Goal: Task Accomplishment & Management: Manage account settings

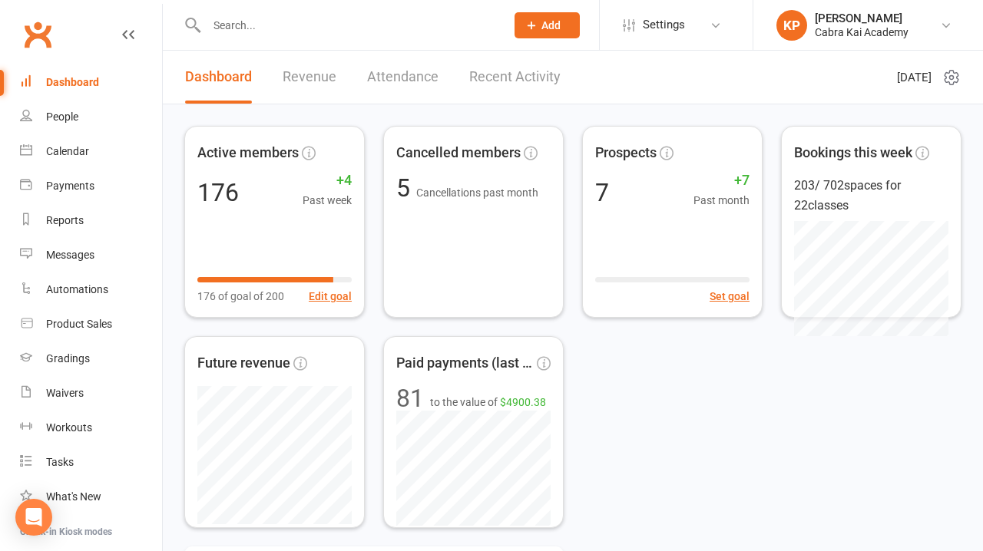
click at [314, 31] on input "text" at bounding box center [348, 26] width 293 height 22
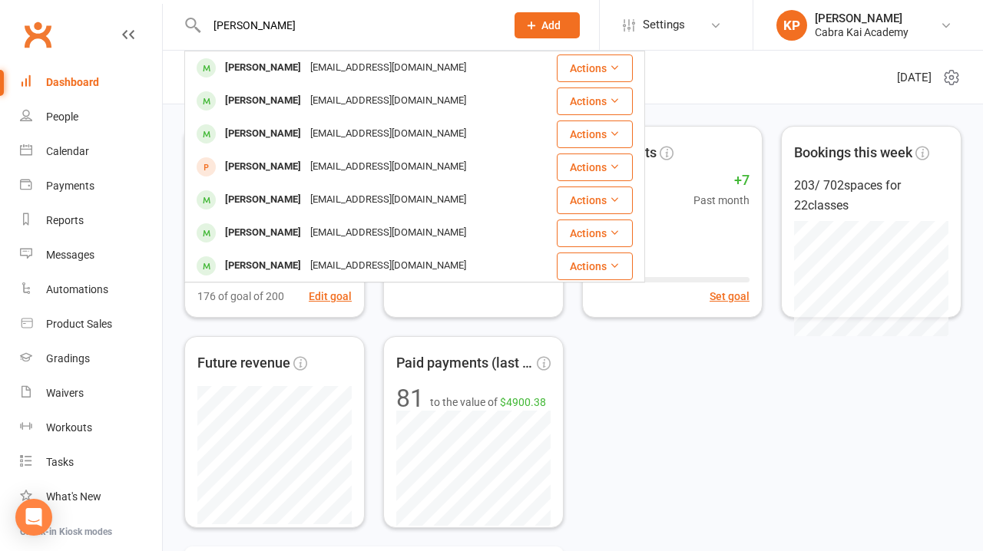
type input "lewis Truong"
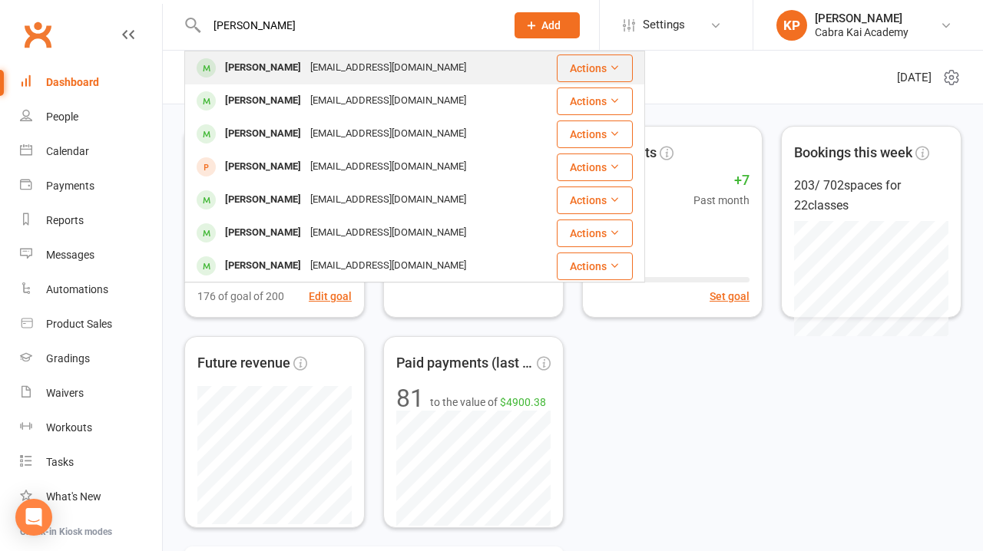
drag, startPoint x: 282, startPoint y: 50, endPoint x: 318, endPoint y: 68, distance: 40.5
click at [318, 68] on div "[EMAIL_ADDRESS][DOMAIN_NAME]" at bounding box center [388, 68] width 165 height 22
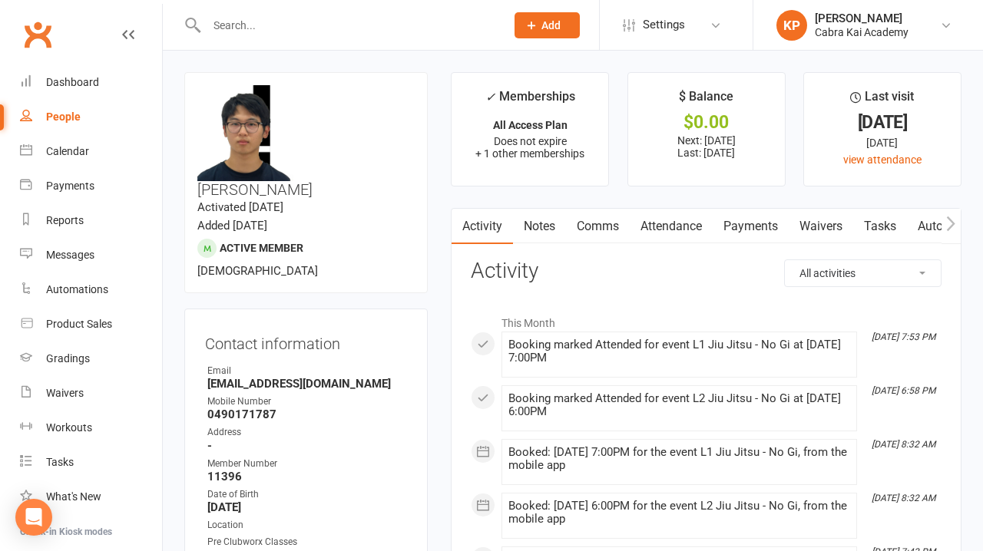
click at [723, 214] on link "Payments" at bounding box center [751, 226] width 76 height 35
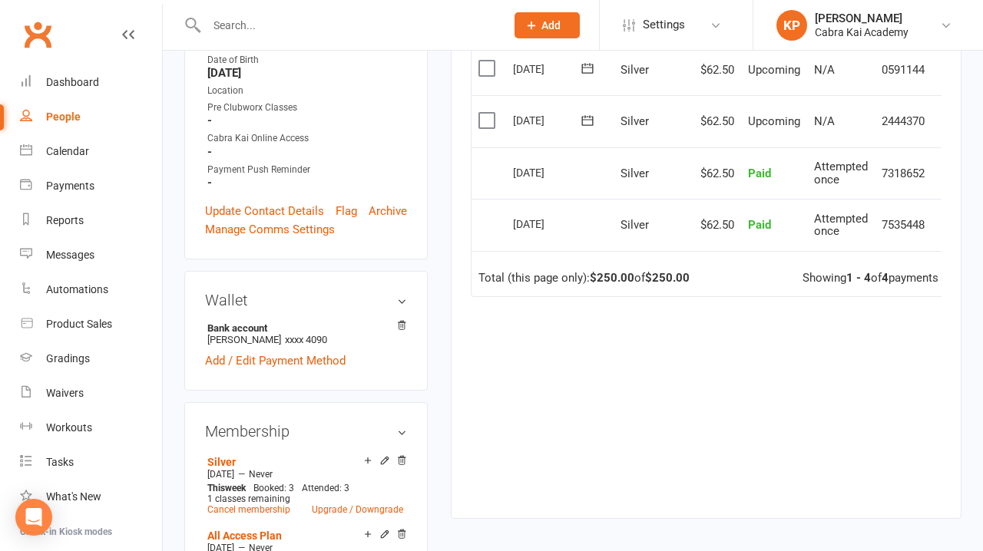
scroll to position [442, 0]
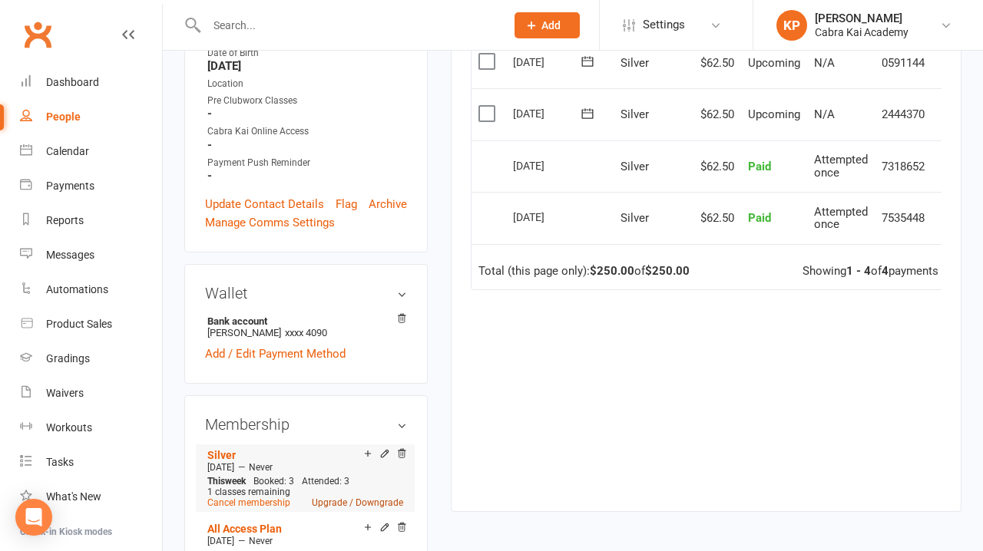
click at [343, 498] on link "Upgrade / Downgrade" at bounding box center [357, 503] width 91 height 11
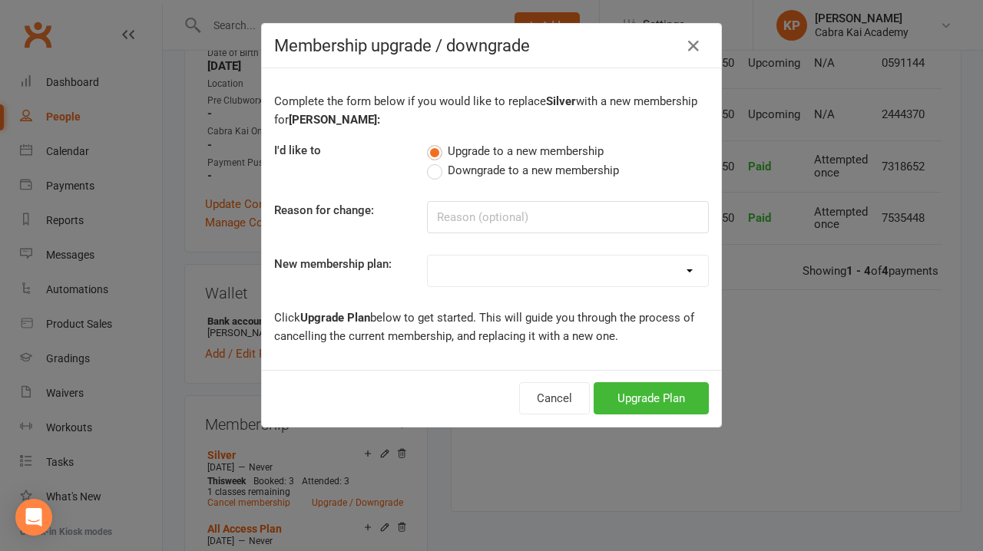
select select "2"
click at [659, 403] on button "Upgrade Plan" at bounding box center [651, 399] width 115 height 32
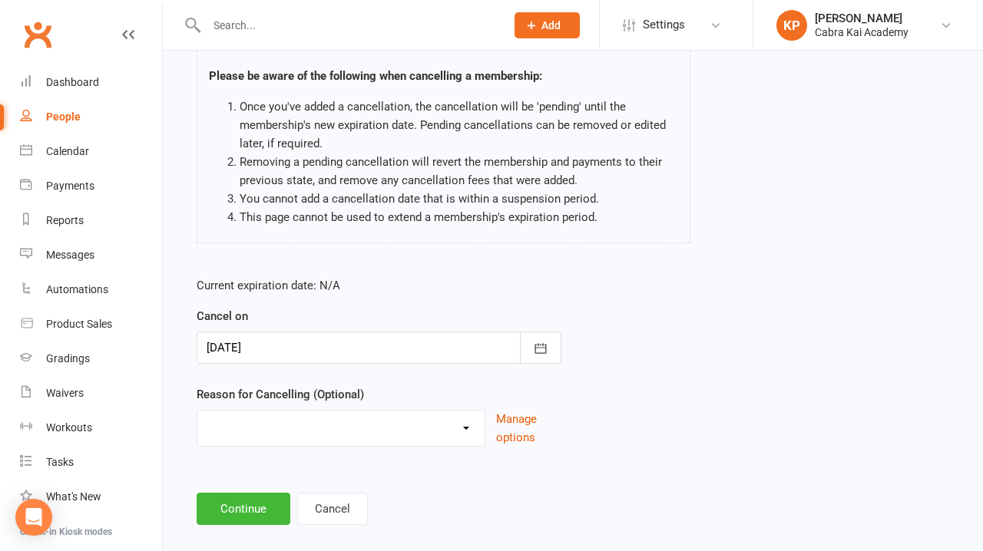
scroll to position [111, 0]
click at [542, 341] on icon "button" at bounding box center [540, 347] width 15 height 15
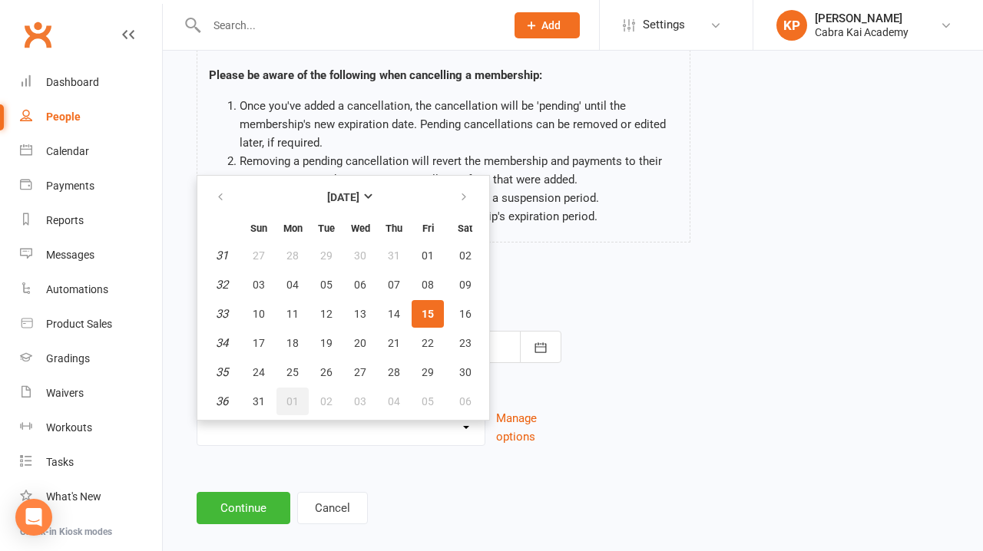
click at [295, 399] on span "01" at bounding box center [293, 402] width 12 height 12
type input "[DATE]"
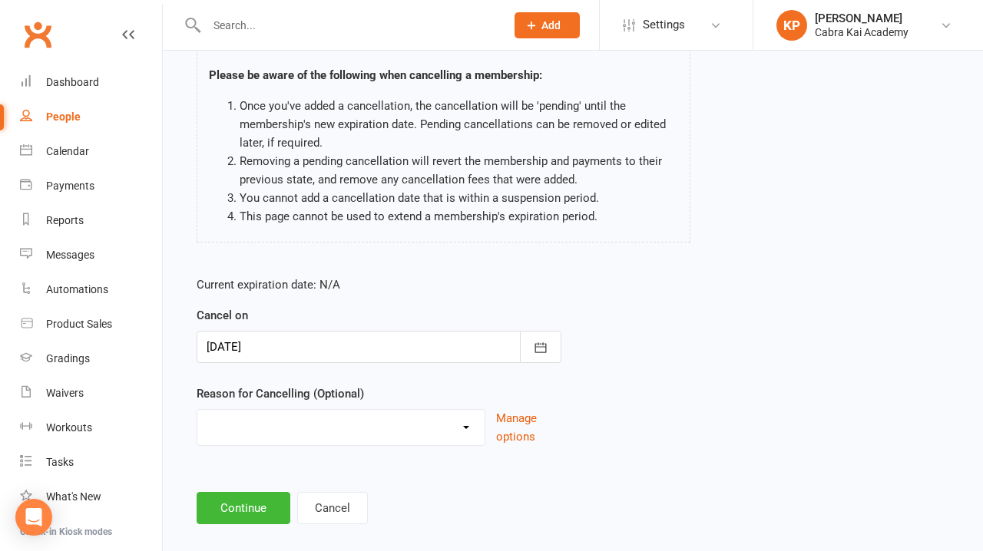
select select "10"
click at [530, 497] on footer "Continue Cancel" at bounding box center [573, 508] width 753 height 32
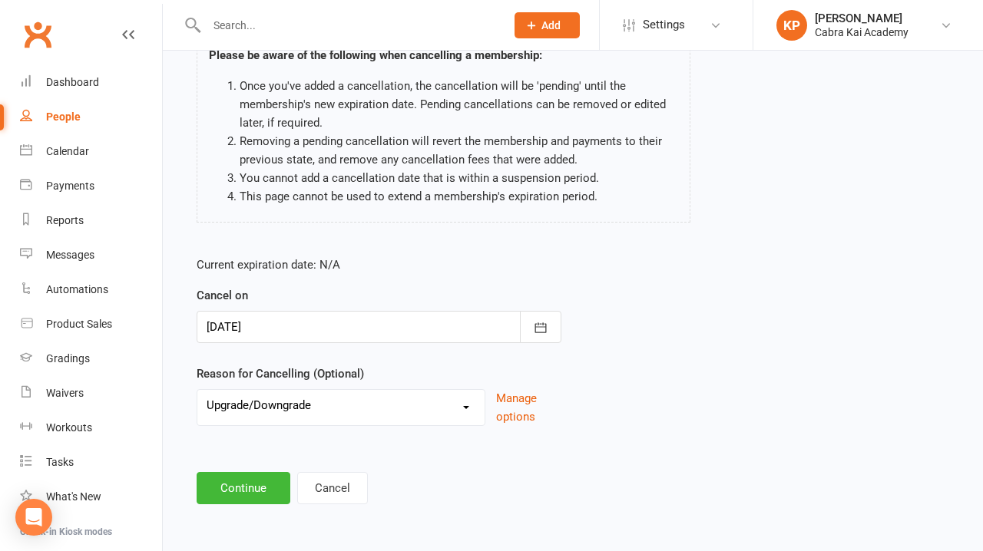
scroll to position [143, 0]
click at [259, 475] on button "Continue" at bounding box center [244, 488] width 94 height 32
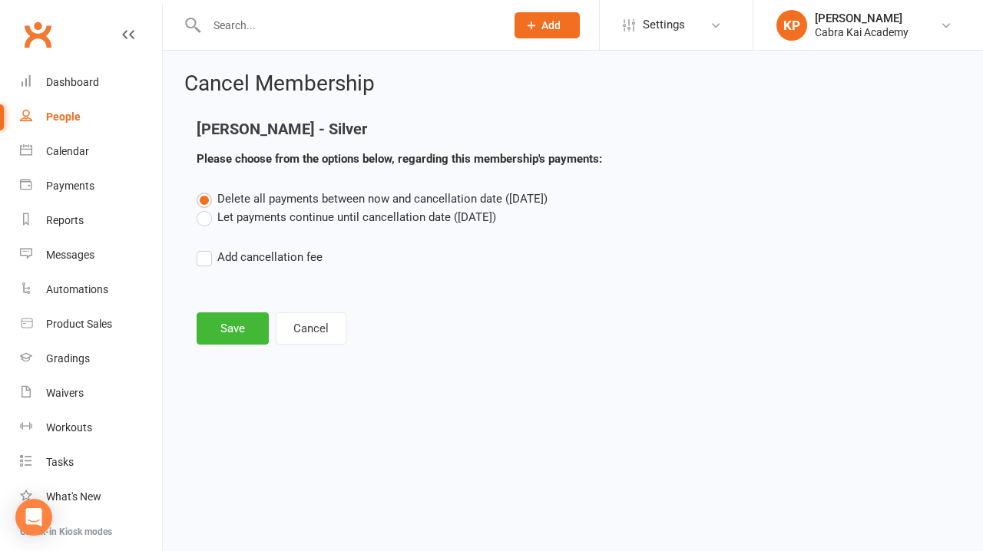
scroll to position [0, 0]
click at [294, 210] on label "Let payments continue until cancellation date (Sep 1, 2025)" at bounding box center [347, 217] width 300 height 18
click at [207, 208] on input "Let payments continue until cancellation date (Sep 1, 2025)" at bounding box center [202, 208] width 10 height 0
click at [237, 330] on button "Save" at bounding box center [233, 329] width 72 height 32
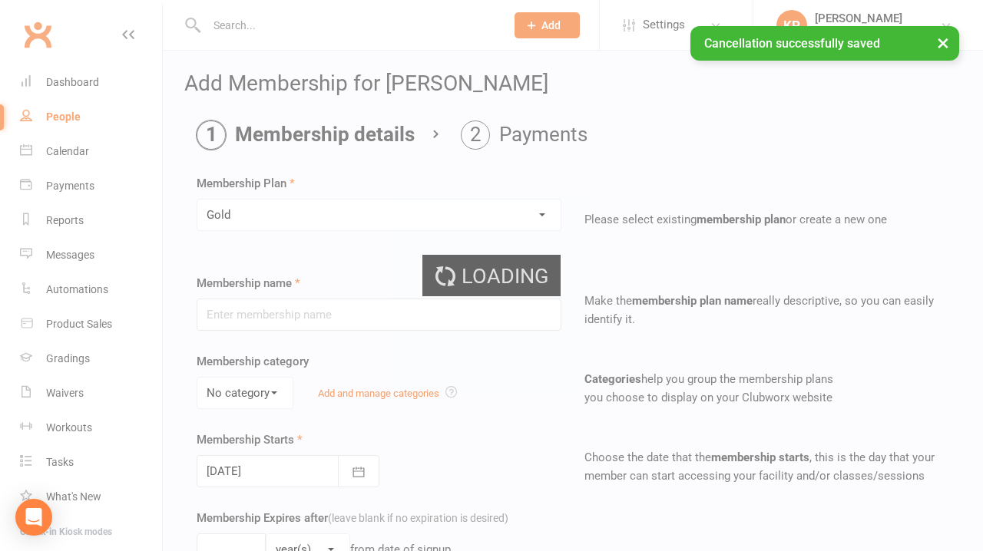
type input "Gold"
select select "0"
type input "0"
type input "6"
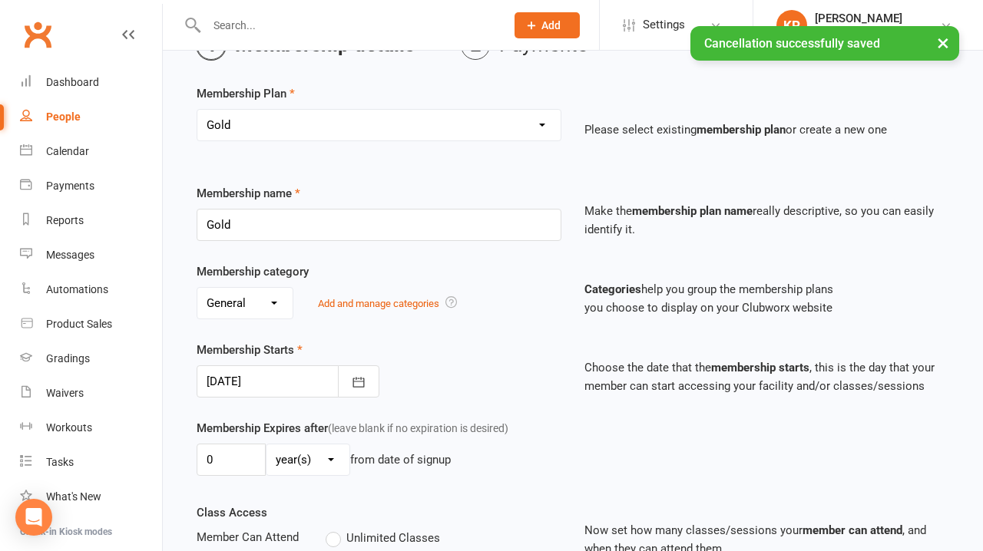
scroll to position [97, 0]
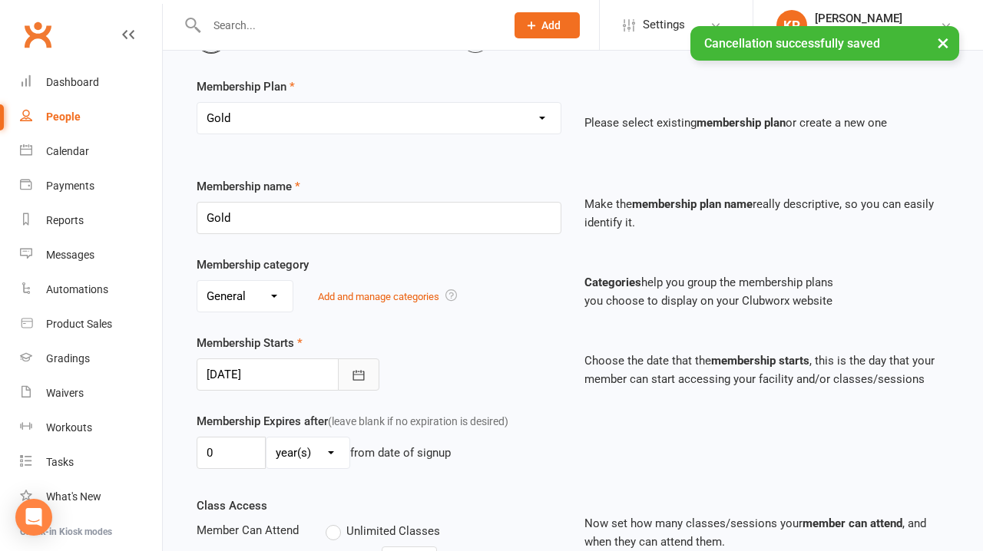
click at [358, 376] on icon "button" at bounding box center [358, 375] width 15 height 15
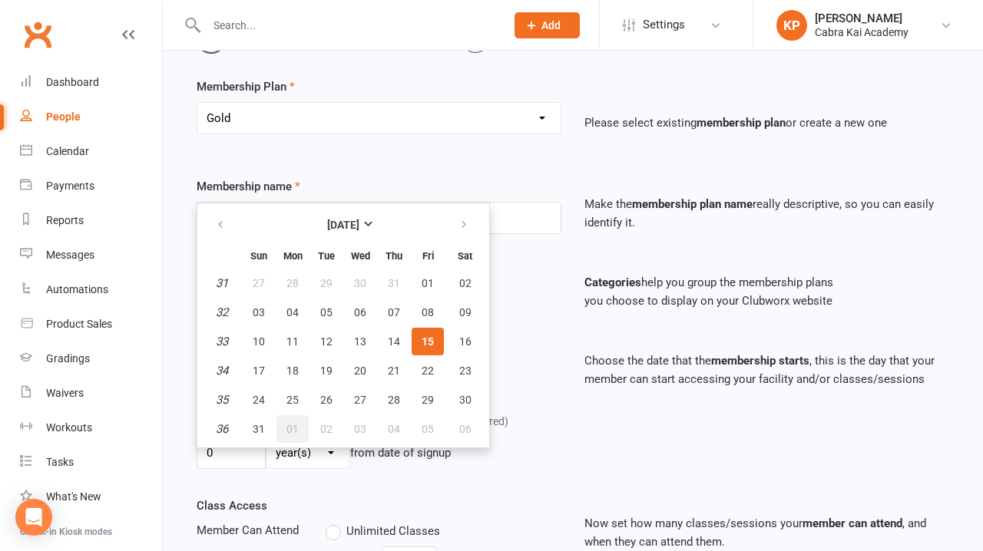
click at [291, 423] on span "01" at bounding box center [293, 429] width 12 height 12
type input "[DATE]"
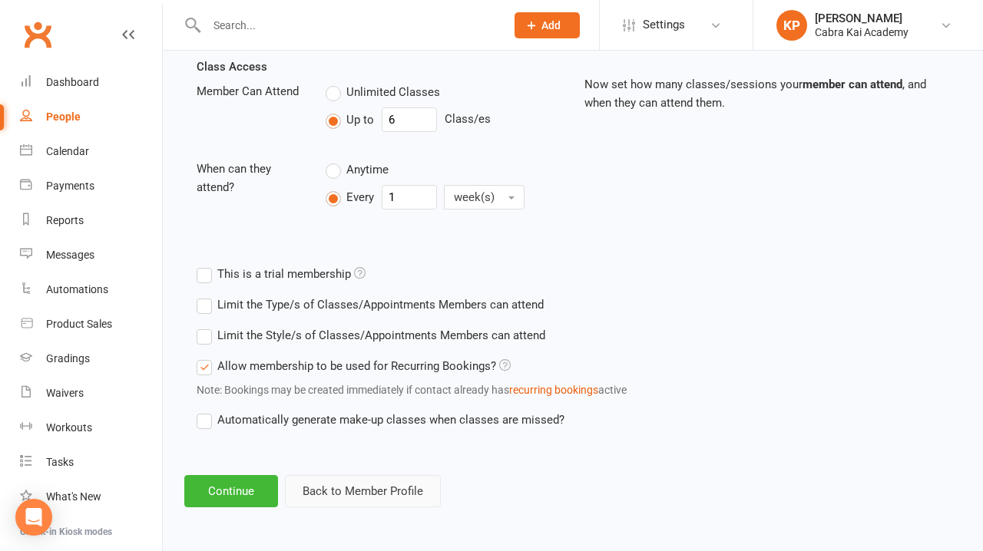
scroll to position [548, 0]
click at [227, 477] on button "Continue" at bounding box center [231, 491] width 94 height 32
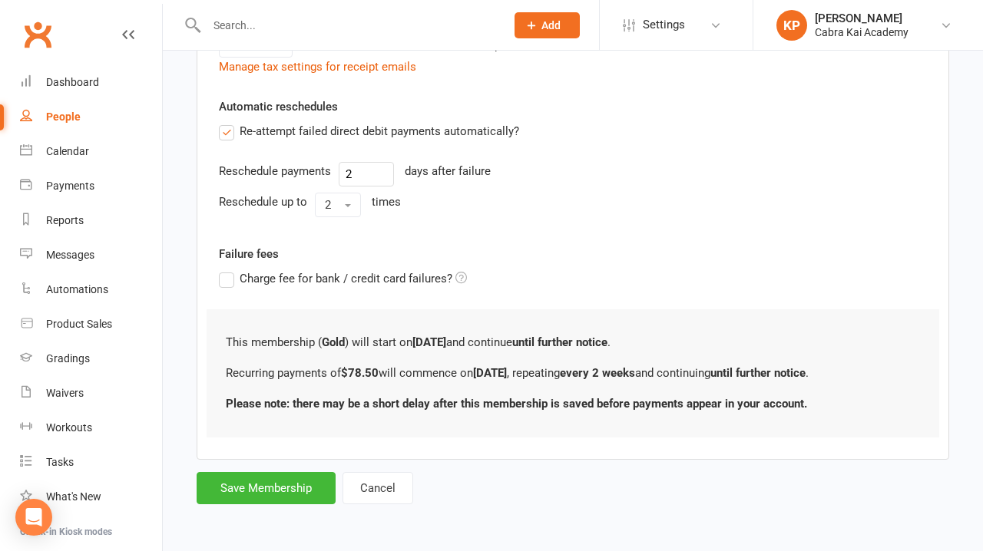
scroll to position [578, 0]
click at [290, 474] on button "Save Membership" at bounding box center [266, 488] width 139 height 32
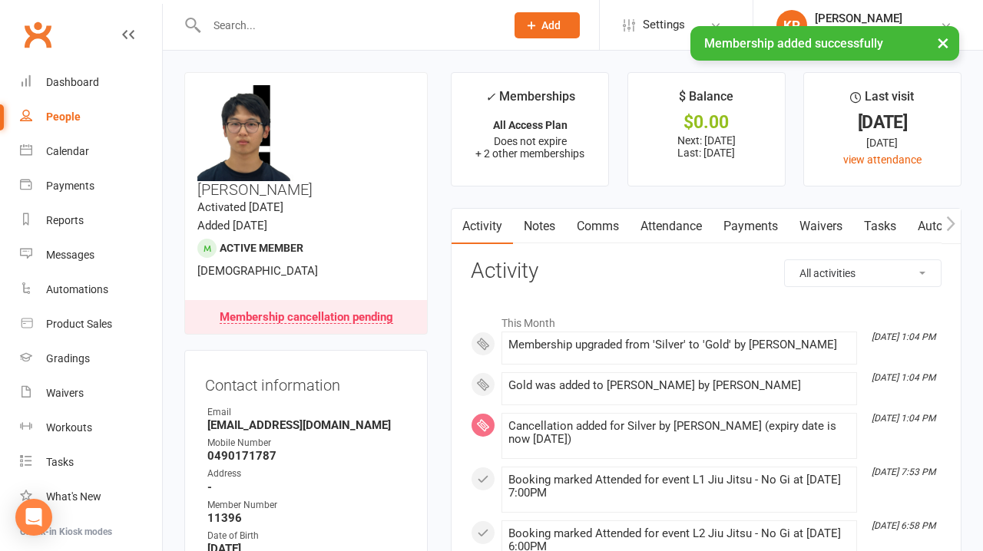
click at [769, 224] on link "Payments" at bounding box center [751, 226] width 76 height 35
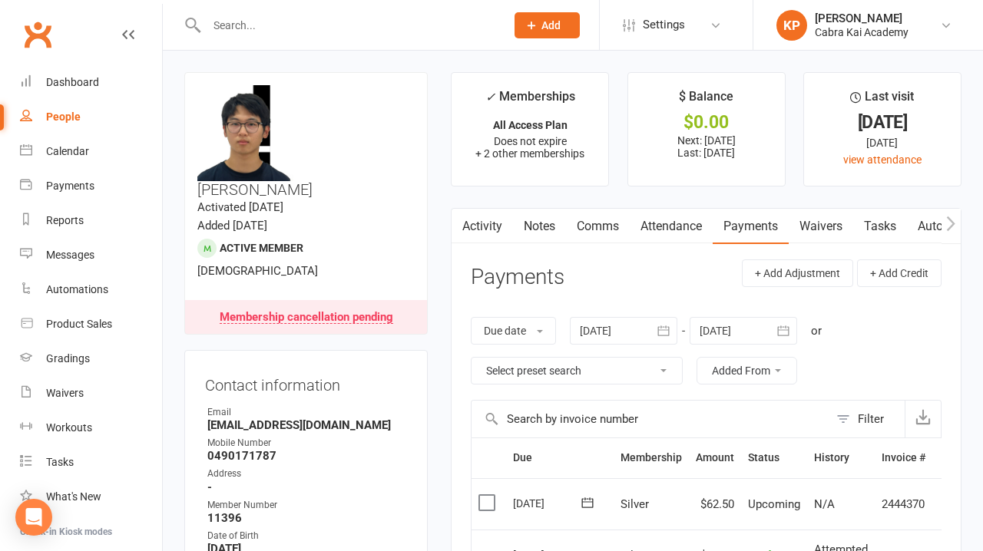
click at [599, 226] on link "Comms" at bounding box center [598, 226] width 64 height 35
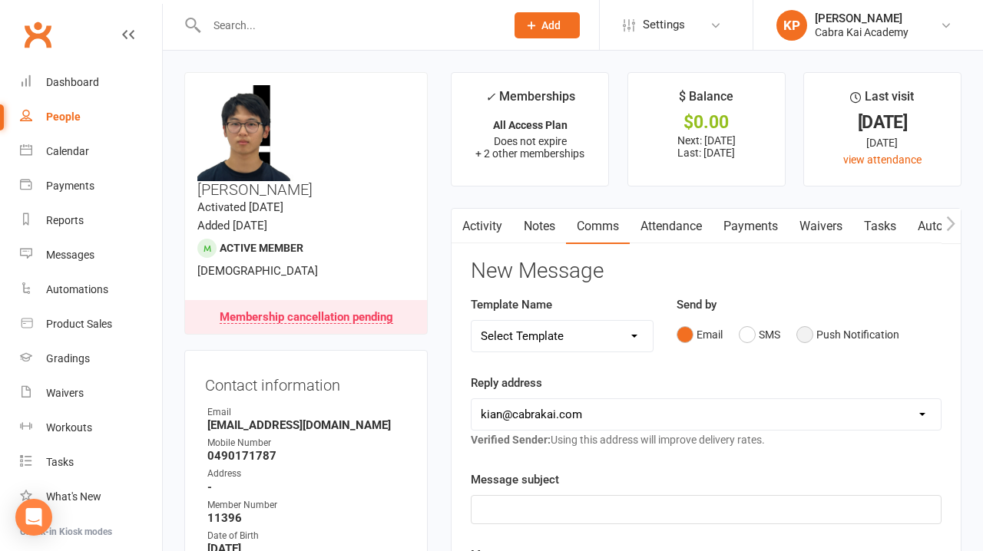
click at [810, 337] on button "Push Notification" at bounding box center [848, 334] width 103 height 29
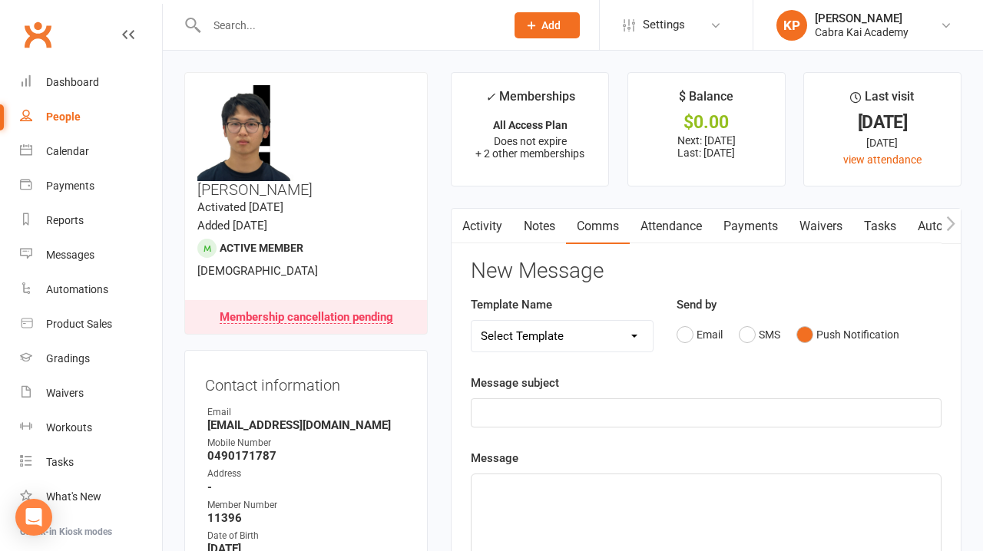
click at [635, 329] on select "Select Template [SMS] [Default template - review before using] Appointment remi…" at bounding box center [562, 336] width 181 height 31
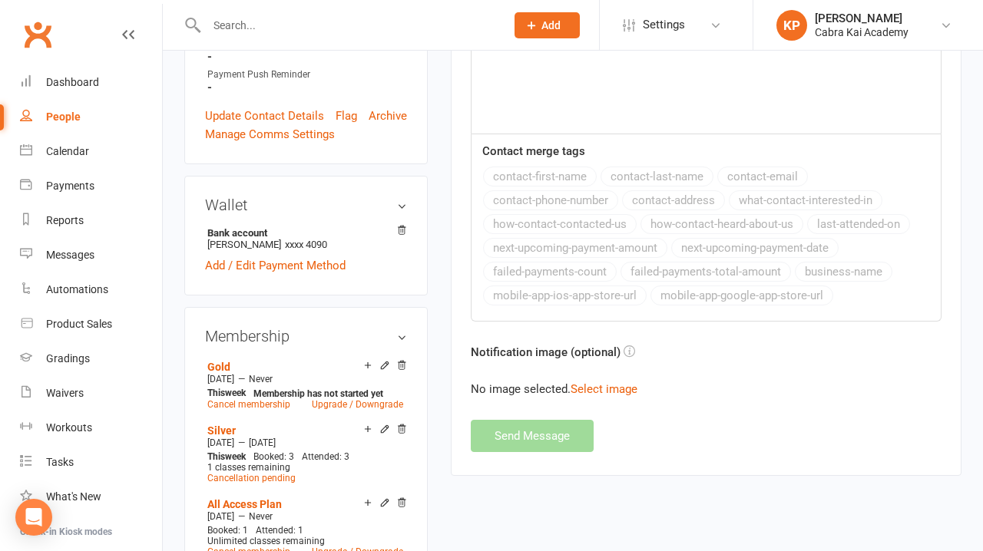
scroll to position [577, 0]
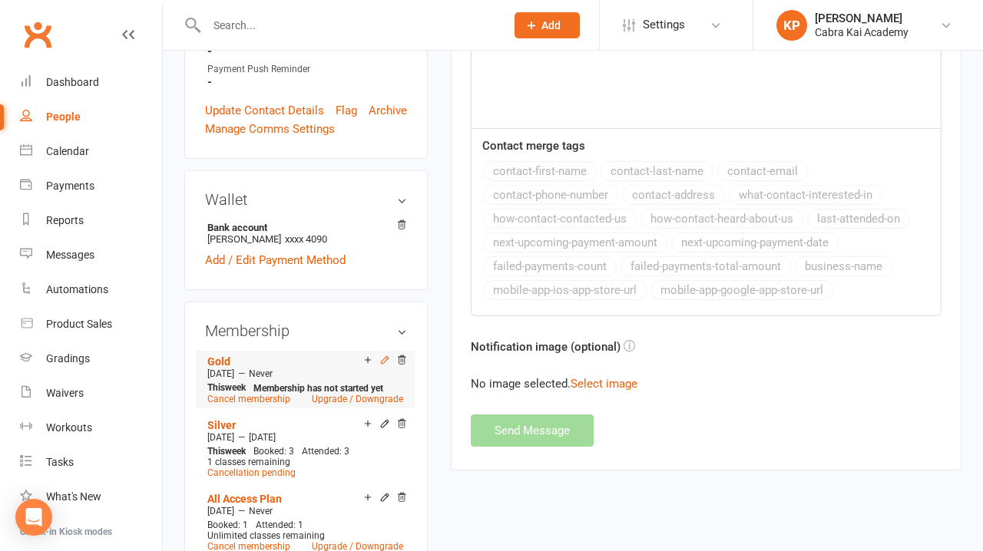
click at [386, 355] on icon at bounding box center [384, 360] width 11 height 11
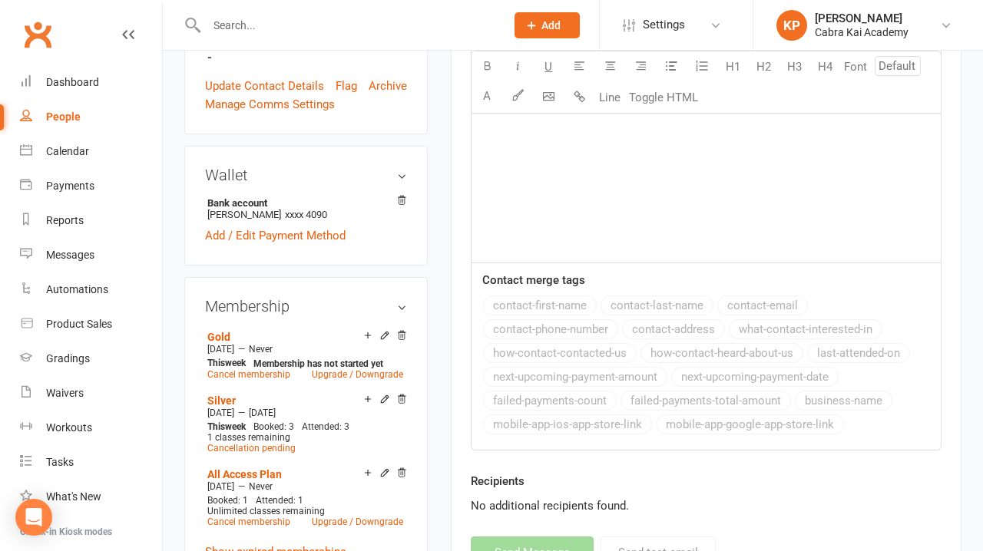
scroll to position [604, 0]
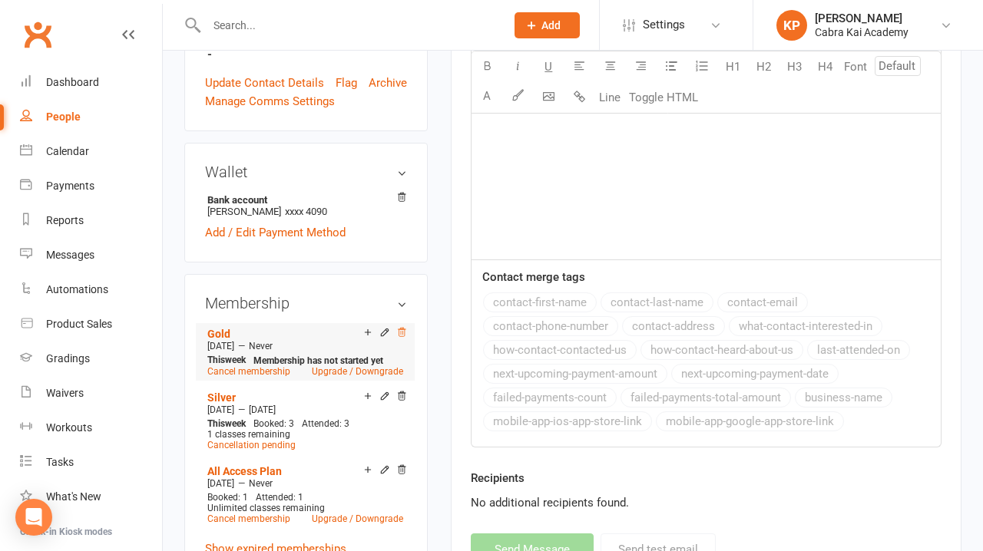
click at [402, 327] on icon at bounding box center [401, 332] width 11 height 11
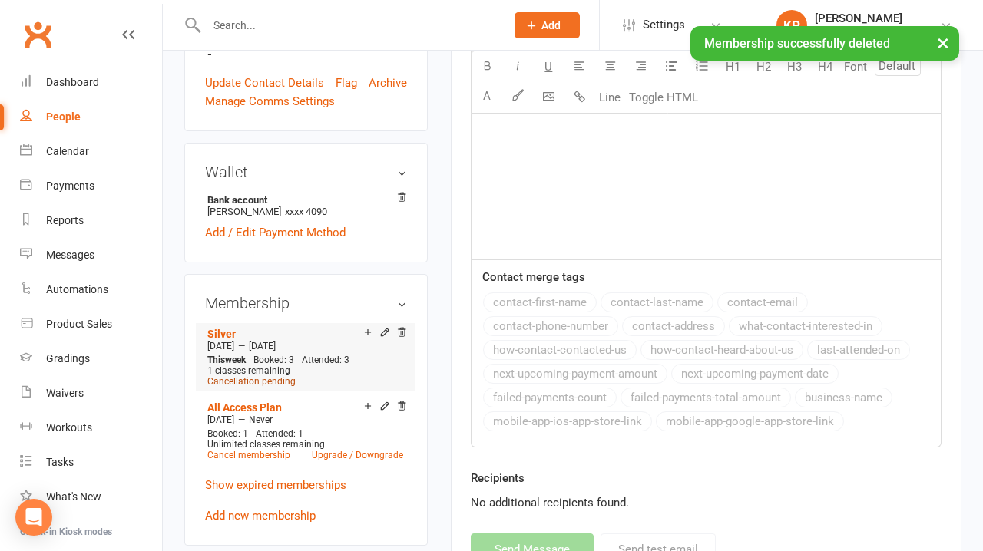
click at [269, 376] on span "Cancellation pending" at bounding box center [251, 381] width 88 height 11
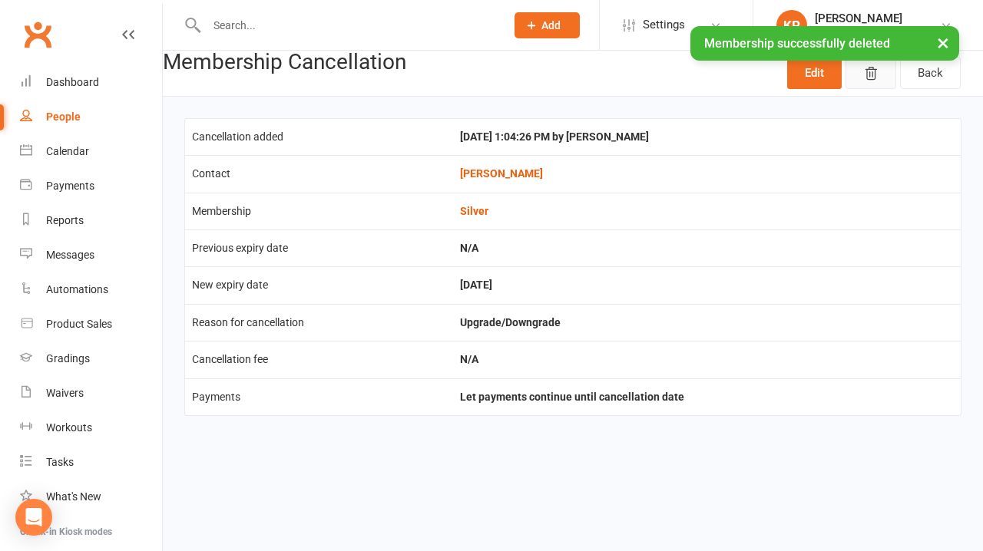
click at [869, 82] on button "button" at bounding box center [871, 73] width 51 height 32
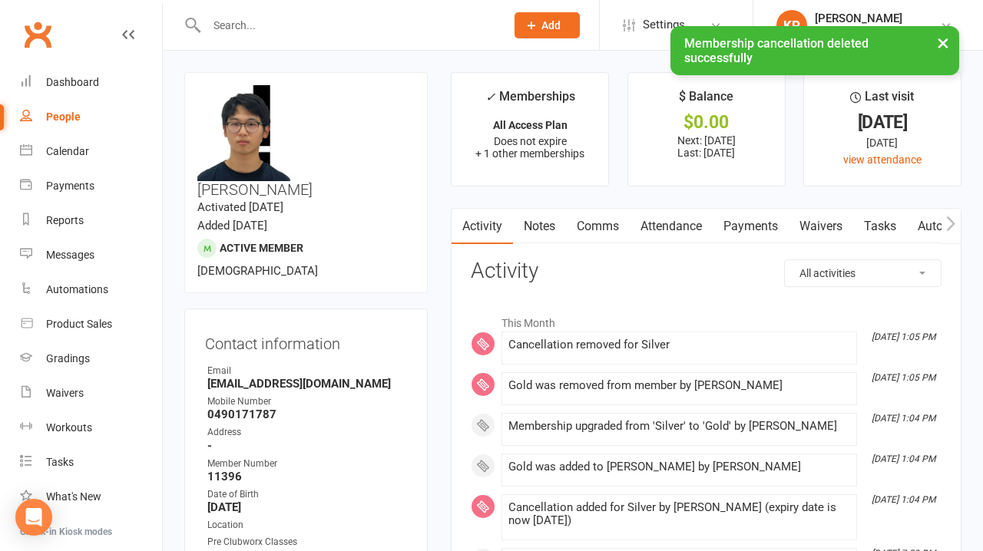
click at [760, 225] on link "Payments" at bounding box center [751, 226] width 76 height 35
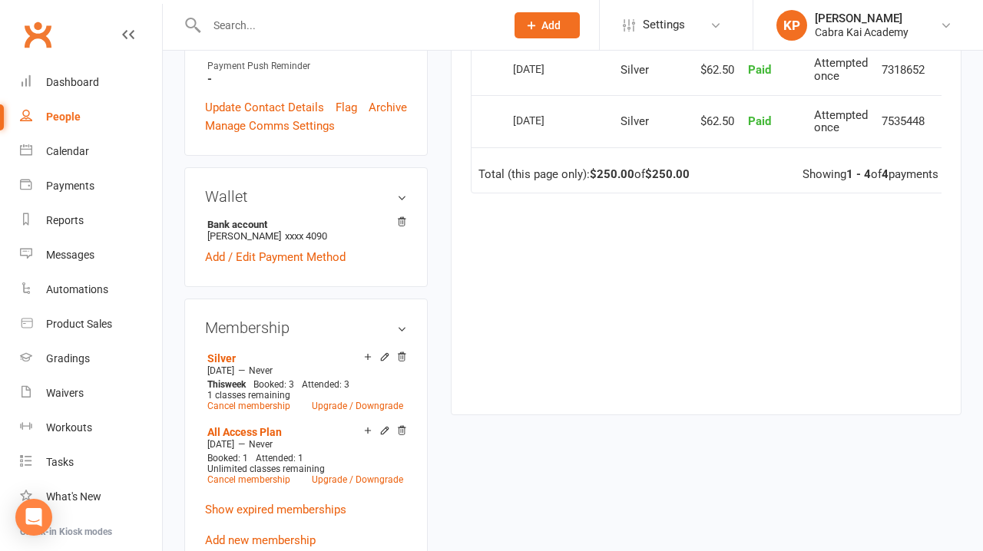
scroll to position [539, 0]
click at [357, 400] on link "Upgrade / Downgrade" at bounding box center [357, 405] width 91 height 11
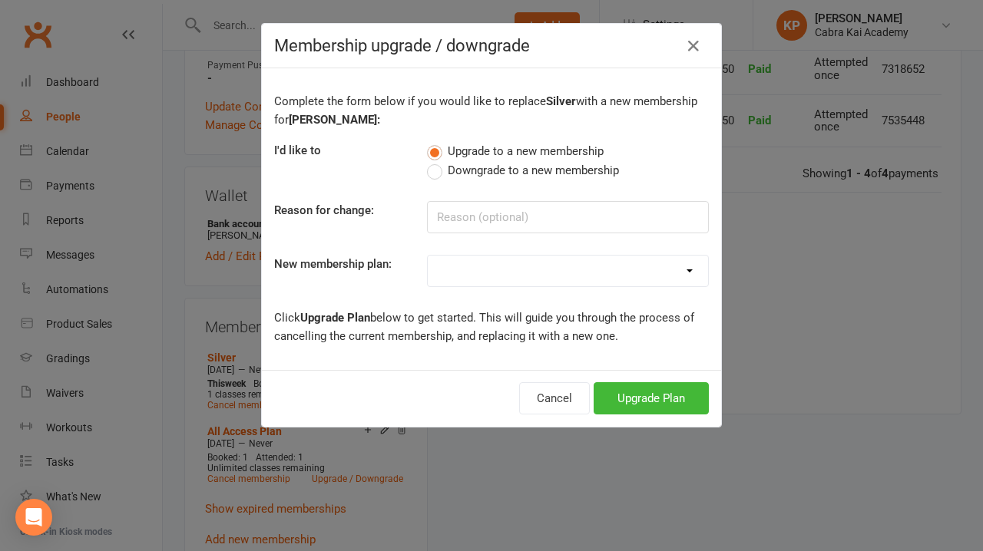
select select "2"
click at [654, 404] on button "Upgrade Plan" at bounding box center [651, 399] width 115 height 32
click at [658, 393] on button "Upgrade Plan" at bounding box center [651, 399] width 115 height 32
click at [665, 403] on button "Upgrade Plan" at bounding box center [651, 399] width 115 height 32
click at [691, 47] on icon "button" at bounding box center [693, 46] width 18 height 18
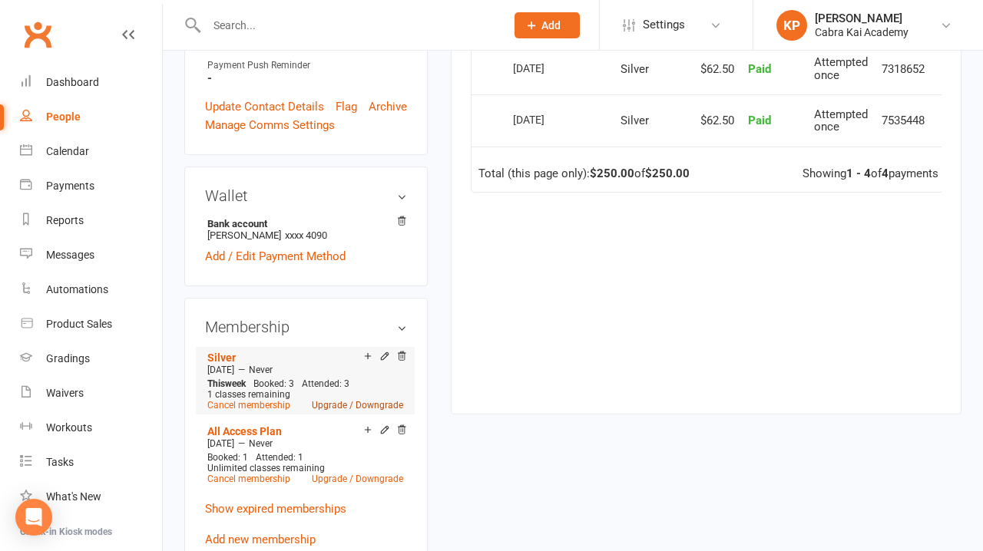
click at [346, 400] on link "Upgrade / Downgrade" at bounding box center [357, 405] width 91 height 11
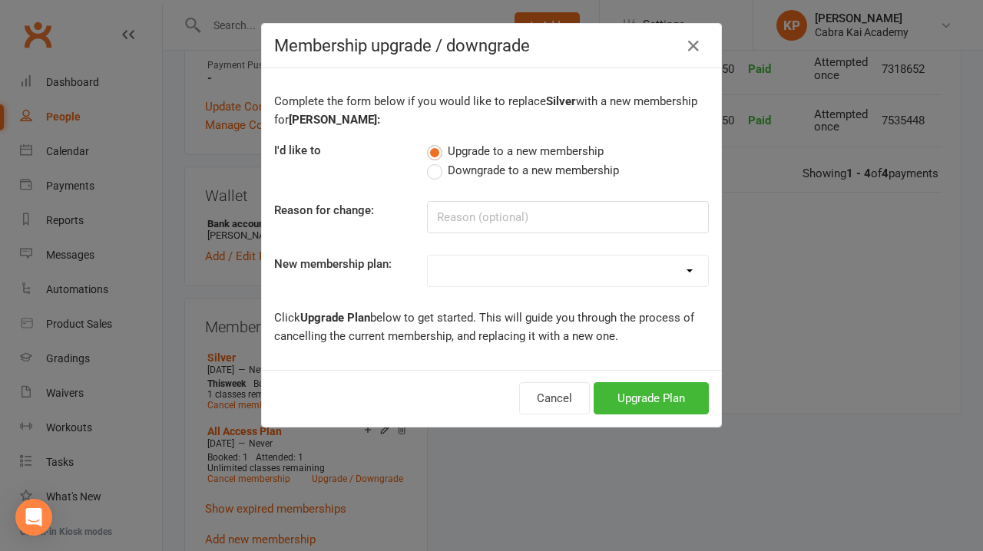
click at [686, 278] on select "Bronze Silver Gold Platinum 3 Class Legacy Unlimited Jiu Jitsu All Access Plan …" at bounding box center [568, 271] width 280 height 31
select select "2"
click at [650, 390] on button "Upgrade Plan" at bounding box center [651, 399] width 115 height 32
click at [692, 49] on icon "button" at bounding box center [693, 46] width 18 height 18
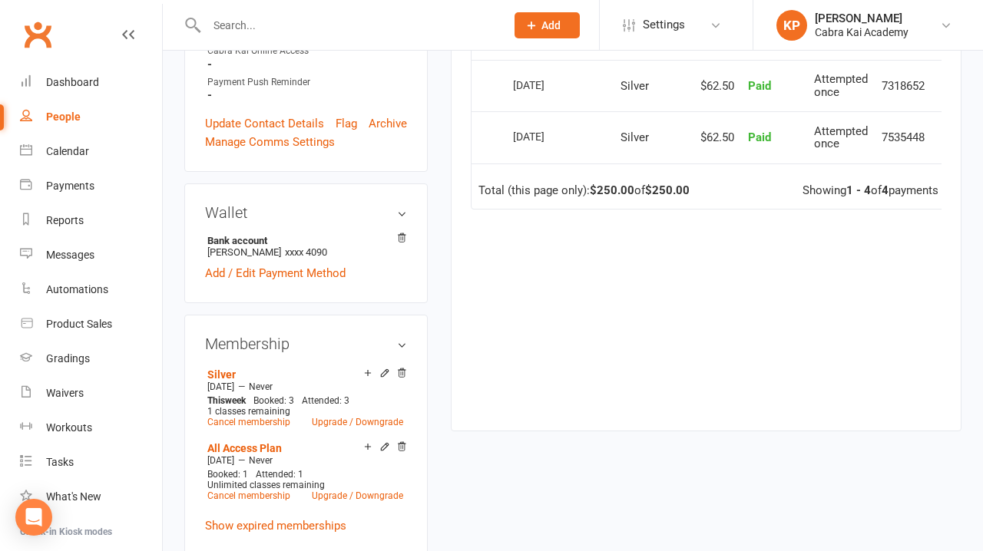
scroll to position [542, 0]
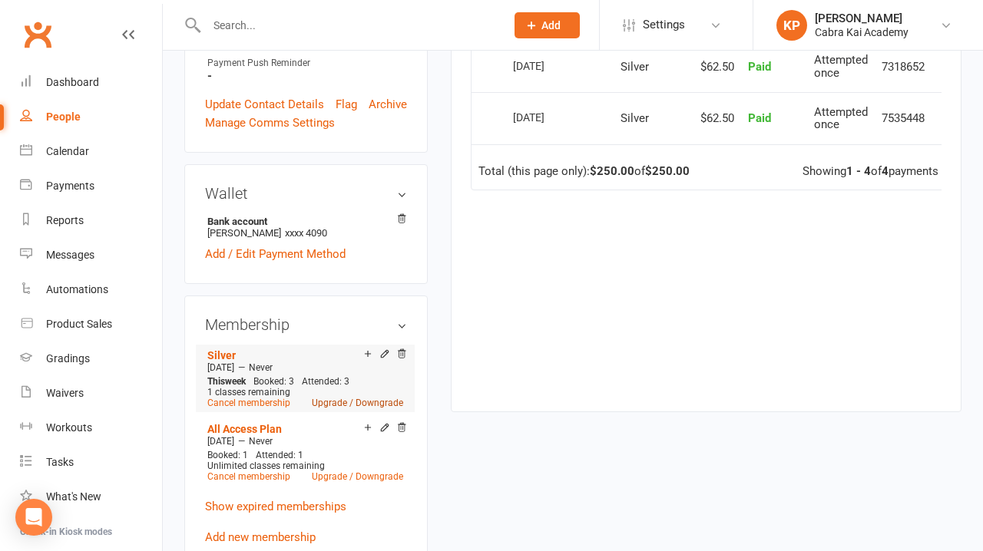
click at [352, 398] on link "Upgrade / Downgrade" at bounding box center [357, 403] width 91 height 11
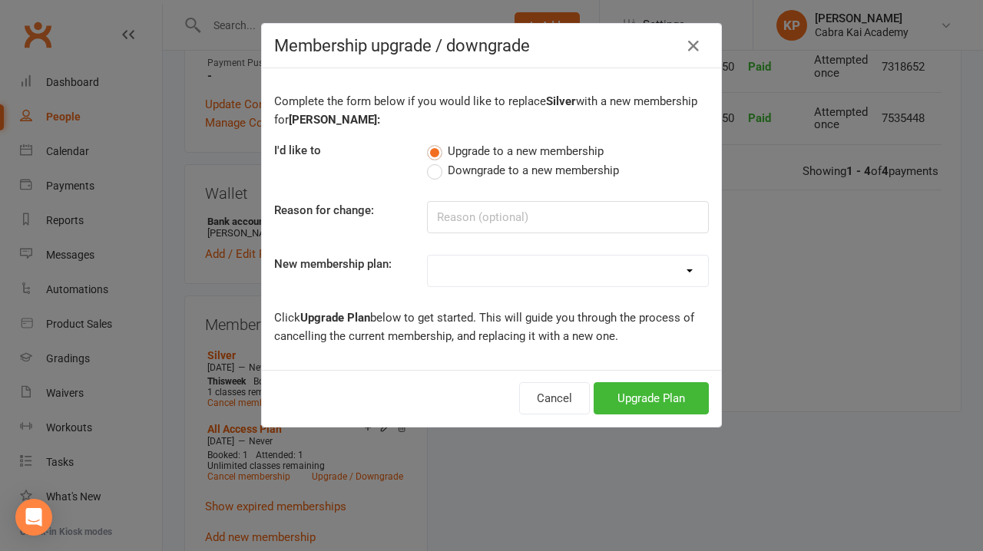
select select "2"
click at [651, 398] on button "Upgrade Plan" at bounding box center [651, 399] width 115 height 32
click at [692, 47] on icon "button" at bounding box center [693, 46] width 18 height 18
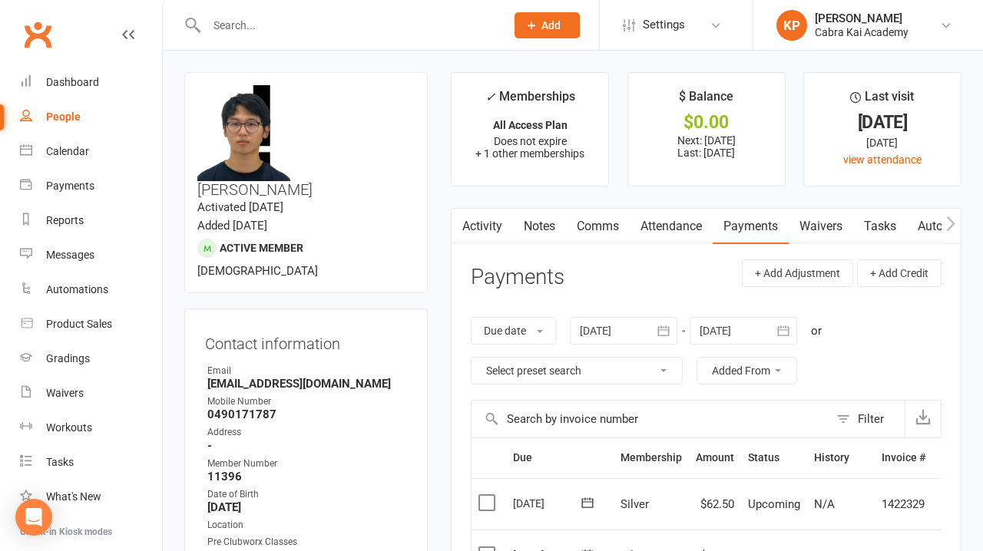
scroll to position [0, 0]
click at [949, 32] on link "KP Kian Pham Cabra Kai Academy" at bounding box center [869, 25] width 184 height 31
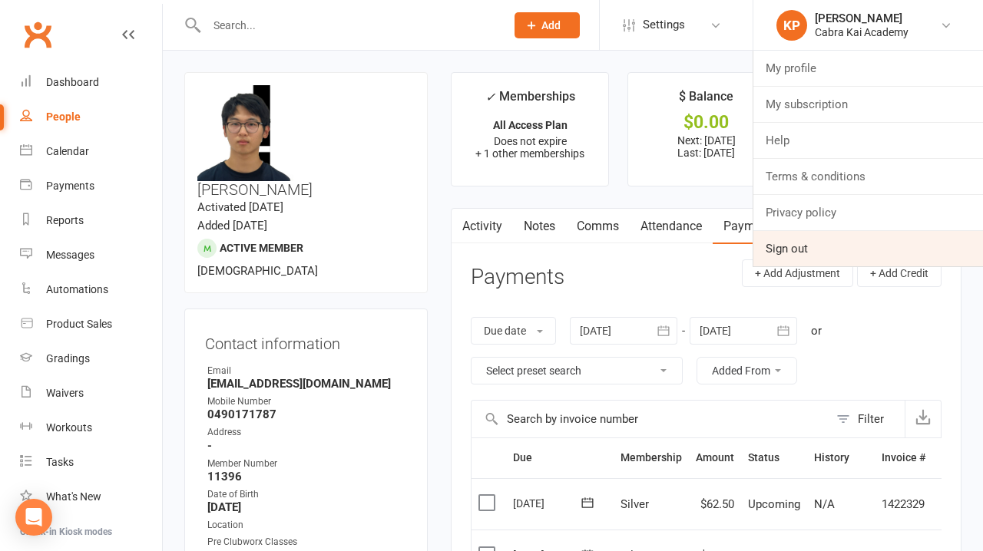
click at [814, 253] on link "Sign out" at bounding box center [869, 248] width 230 height 35
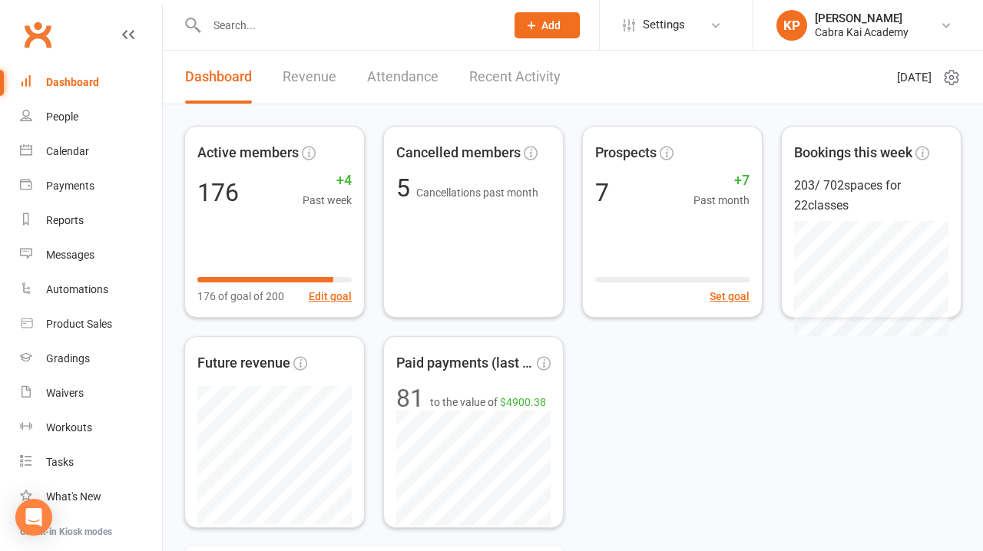
click at [253, 27] on input "text" at bounding box center [348, 26] width 293 height 22
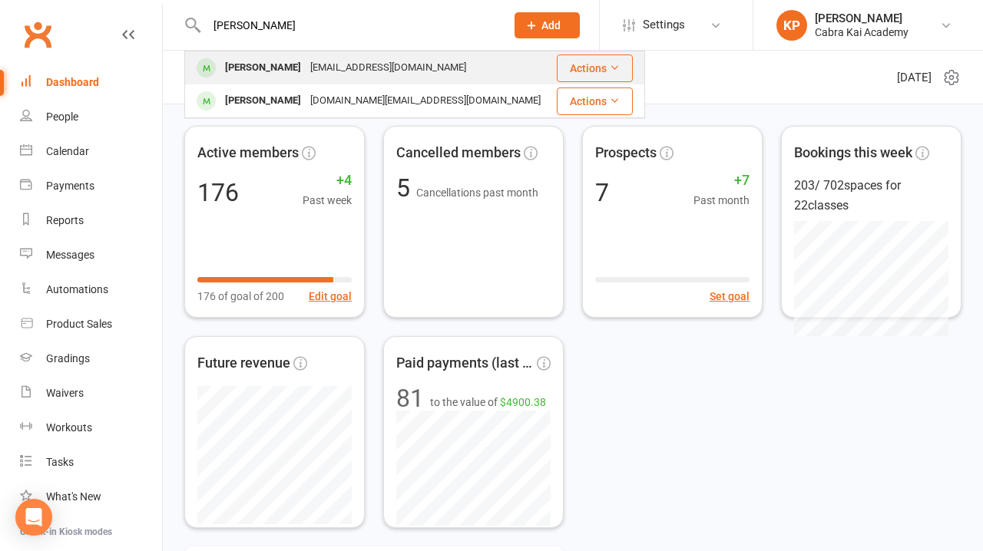
type input "[PERSON_NAME]"
click at [289, 70] on div "[PERSON_NAME]" at bounding box center [262, 68] width 85 height 22
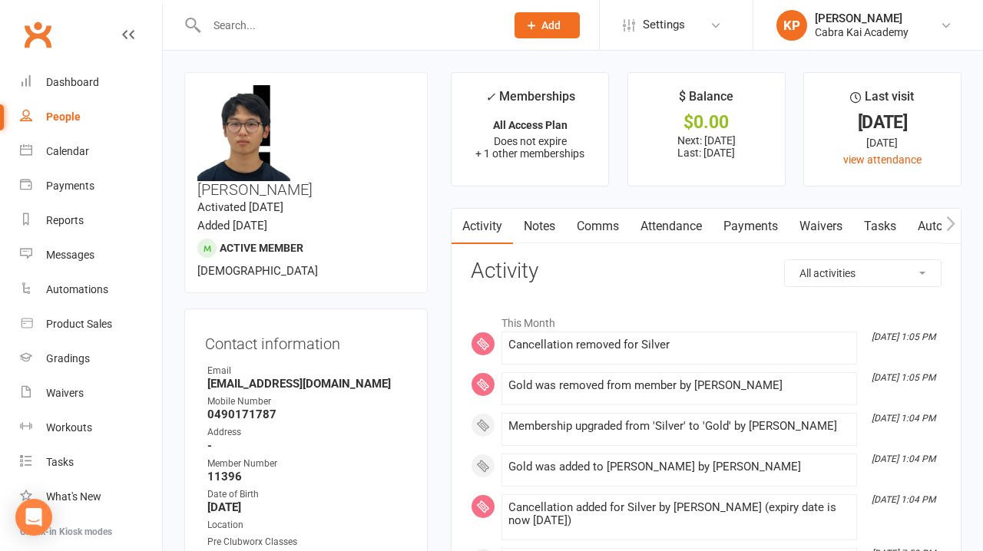
click at [764, 225] on link "Payments" at bounding box center [751, 226] width 76 height 35
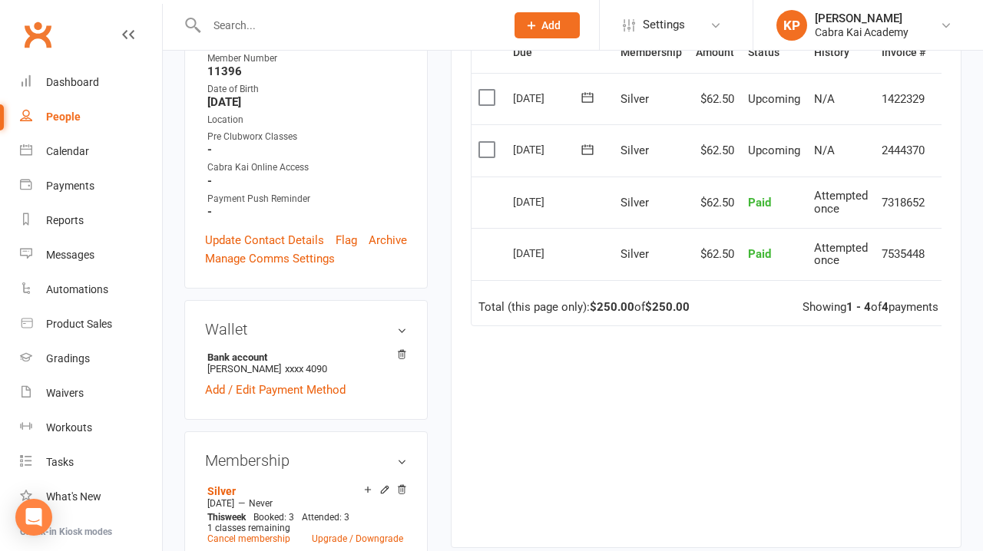
scroll to position [482, 0]
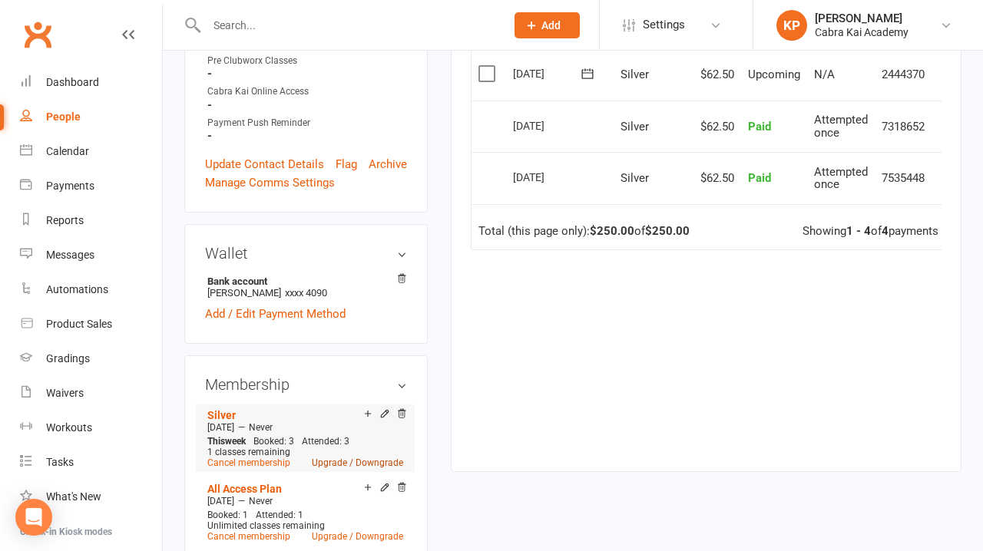
click at [348, 458] on link "Upgrade / Downgrade" at bounding box center [357, 463] width 91 height 11
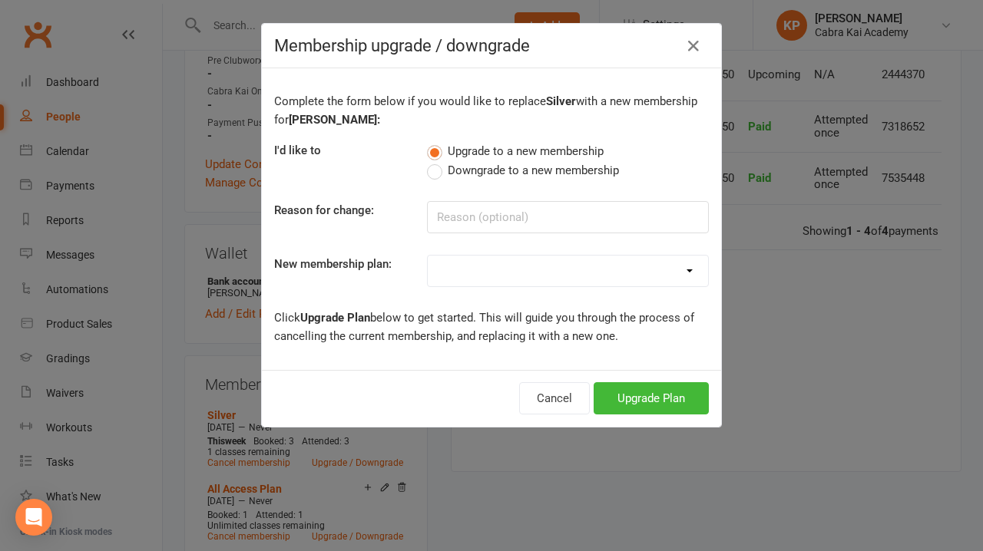
select select "2"
click at [657, 397] on button "Upgrade Plan" at bounding box center [651, 399] width 115 height 32
click at [694, 48] on icon "button" at bounding box center [693, 46] width 18 height 18
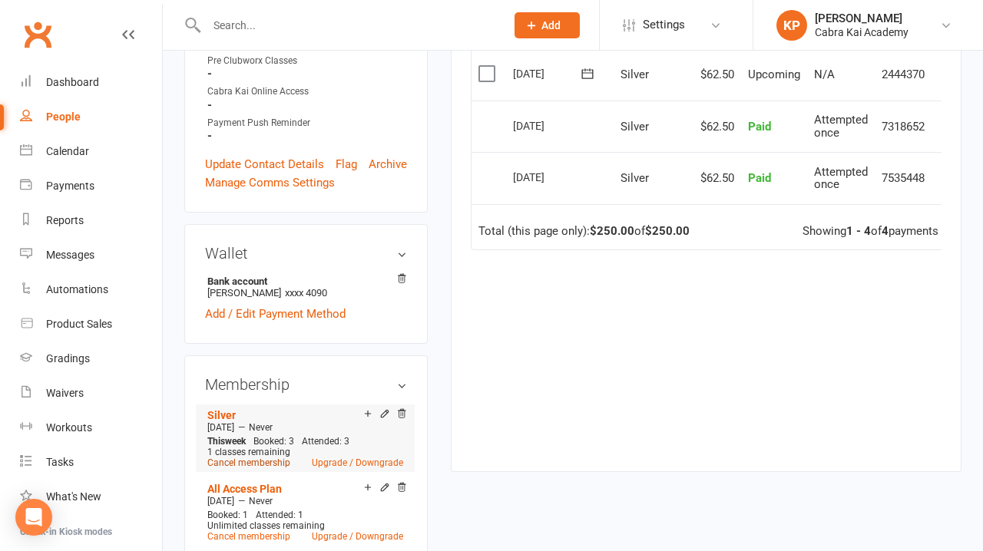
click at [263, 458] on link "Cancel membership" at bounding box center [248, 463] width 83 height 11
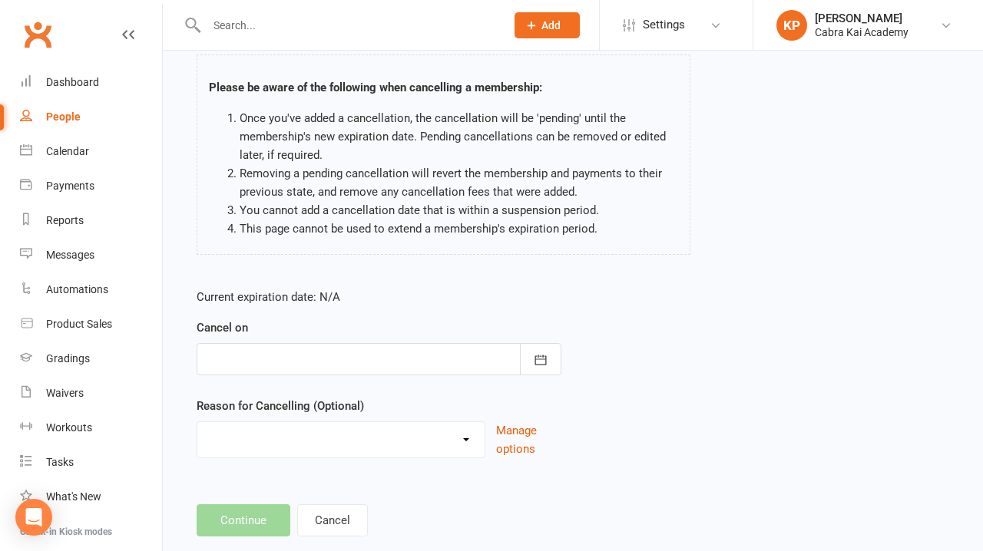
scroll to position [101, 0]
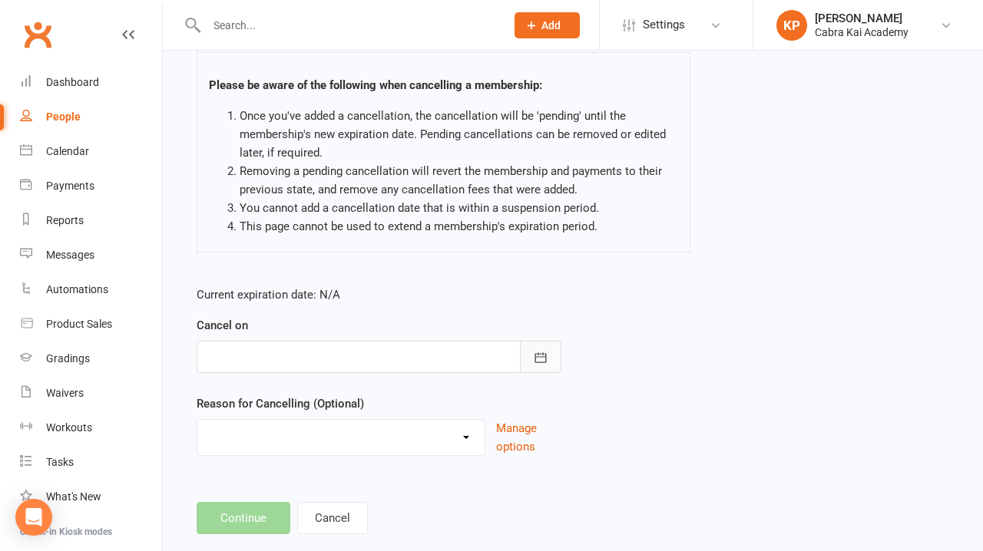
click at [546, 353] on icon "button" at bounding box center [540, 357] width 15 height 15
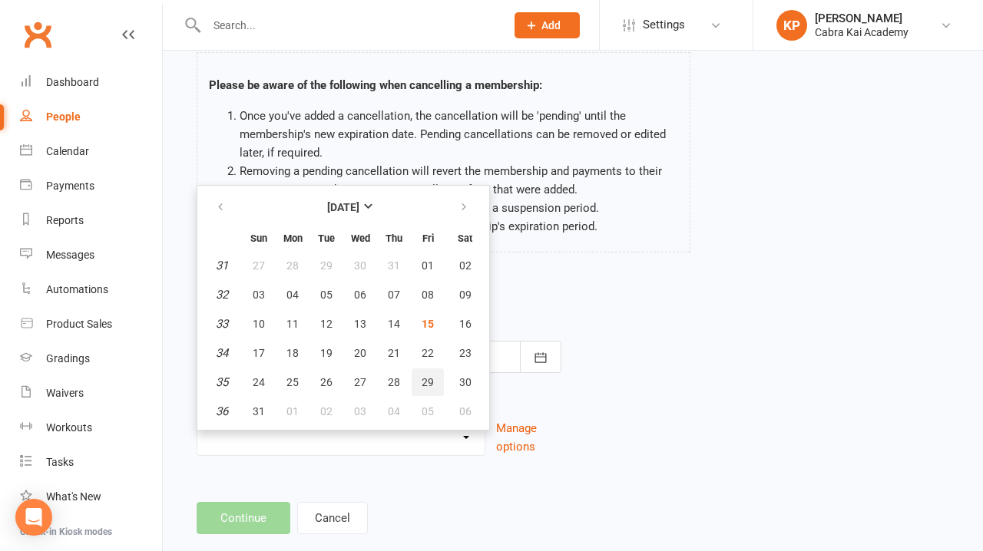
click at [429, 383] on span "29" at bounding box center [428, 382] width 12 height 12
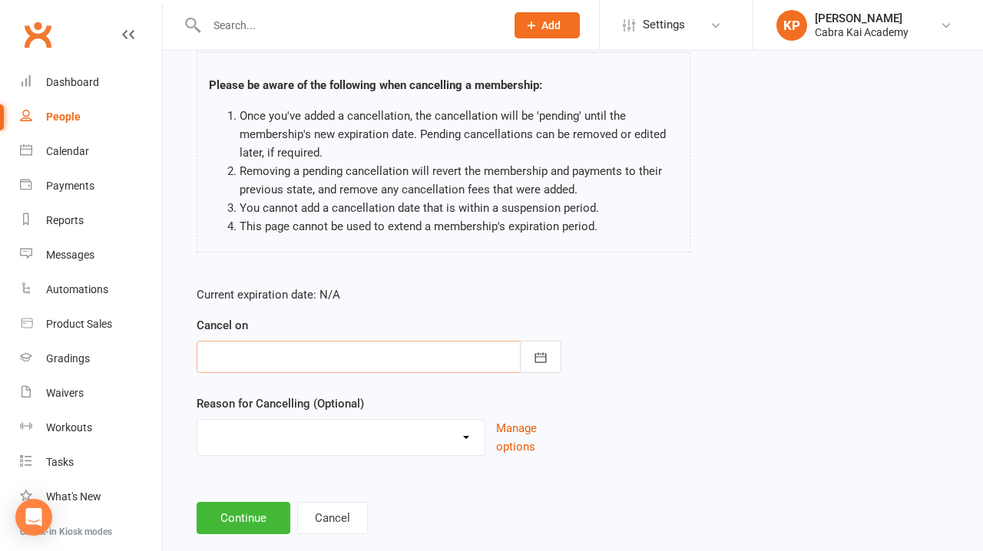
type input "[DATE]"
click at [463, 435] on select "Changed Gyms Family Financial Health Holiday Injury Issues No time/busy Relocat…" at bounding box center [340, 435] width 287 height 31
select select "10"
click at [530, 503] on footer "Continue Cancel" at bounding box center [573, 518] width 753 height 32
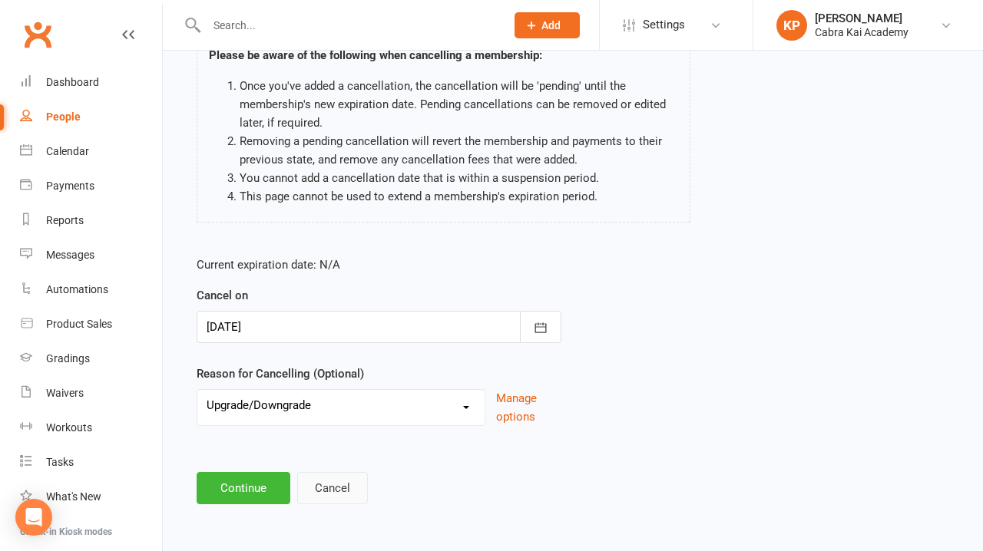
scroll to position [143, 0]
click at [260, 472] on button "Continue" at bounding box center [244, 488] width 94 height 32
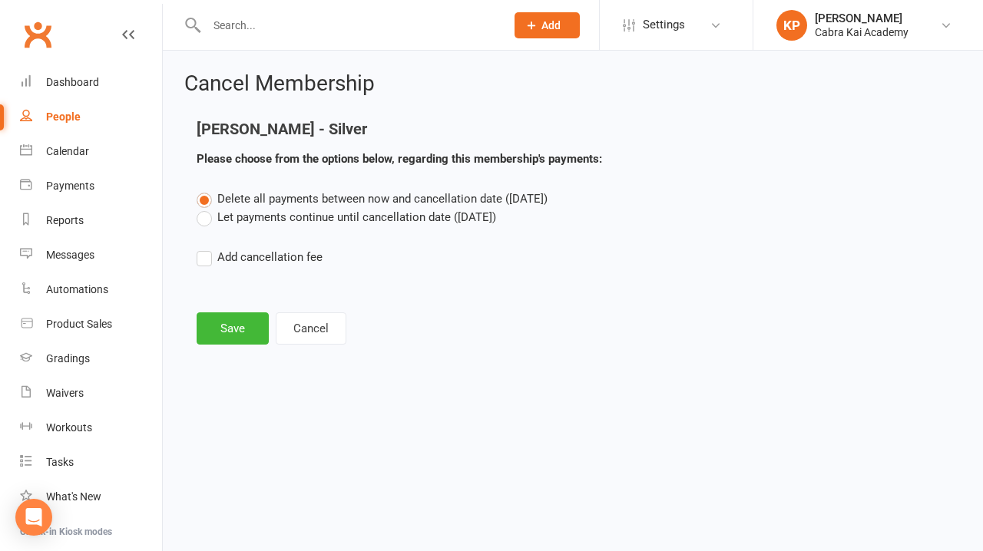
scroll to position [0, 0]
click at [281, 214] on label "Let payments continue until cancellation date ([DATE])" at bounding box center [347, 217] width 300 height 18
click at [207, 208] on input "Let payments continue until cancellation date ([DATE])" at bounding box center [202, 208] width 10 height 0
click at [238, 330] on button "Save" at bounding box center [233, 329] width 72 height 32
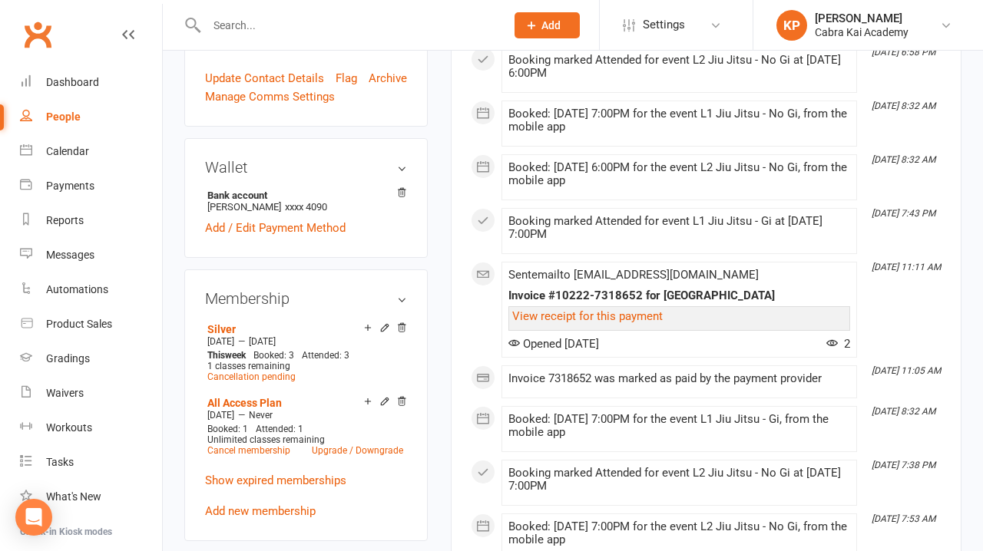
scroll to position [611, 0]
click at [296, 503] on link "Add new membership" at bounding box center [260, 510] width 111 height 14
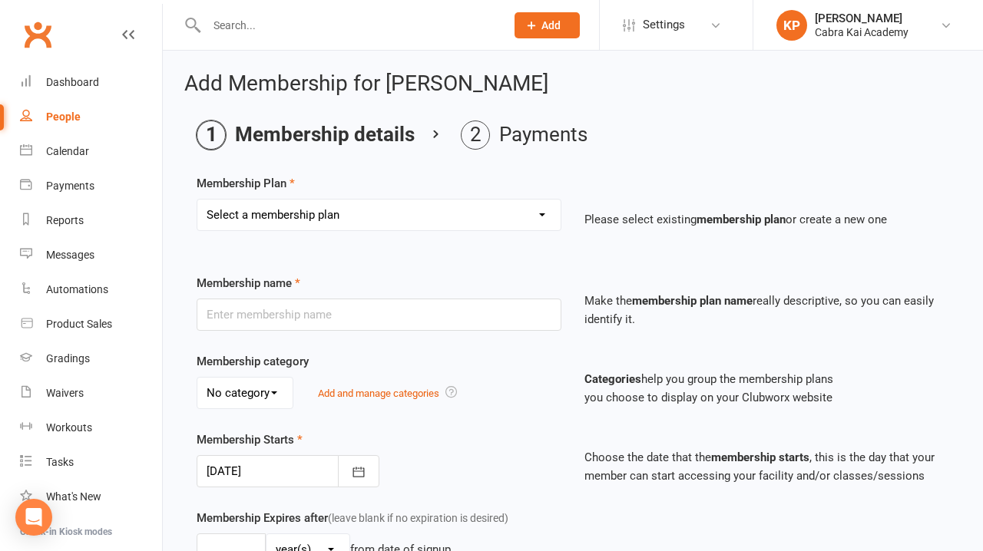
select select "3"
type input "Gold"
select select "0"
type input "0"
type input "6"
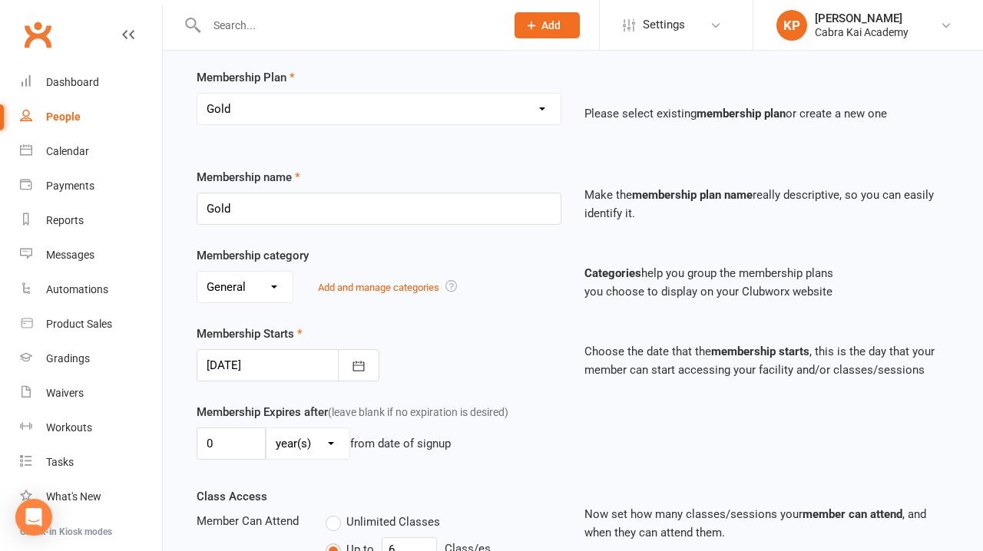
scroll to position [108, 0]
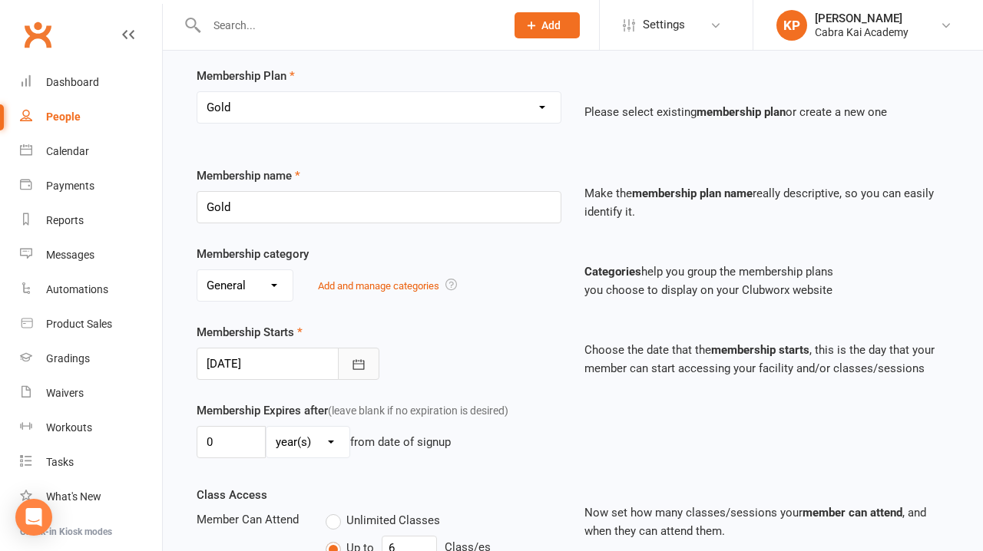
click at [361, 363] on icon "button" at bounding box center [359, 364] width 12 height 10
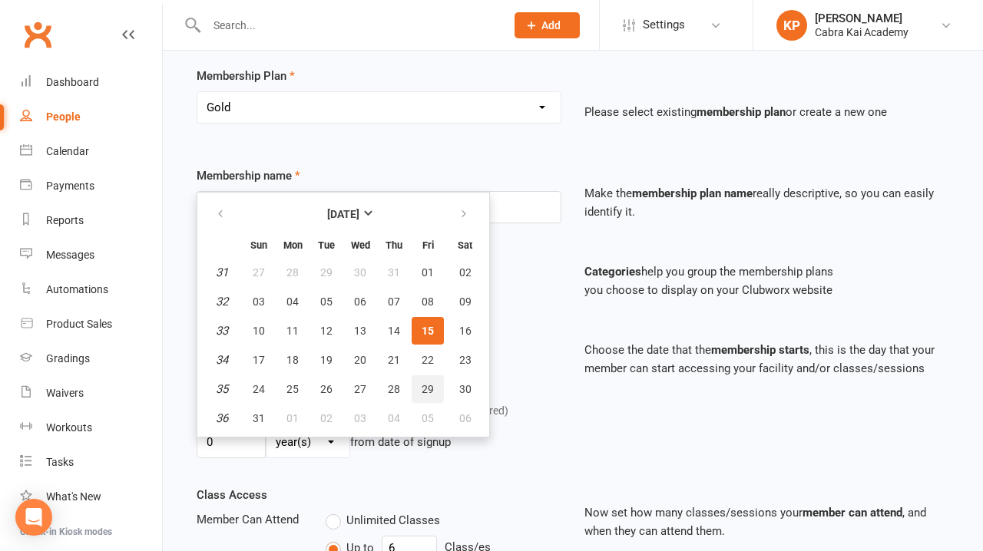
click at [426, 386] on span "29" at bounding box center [428, 389] width 12 height 12
type input "[DATE]"
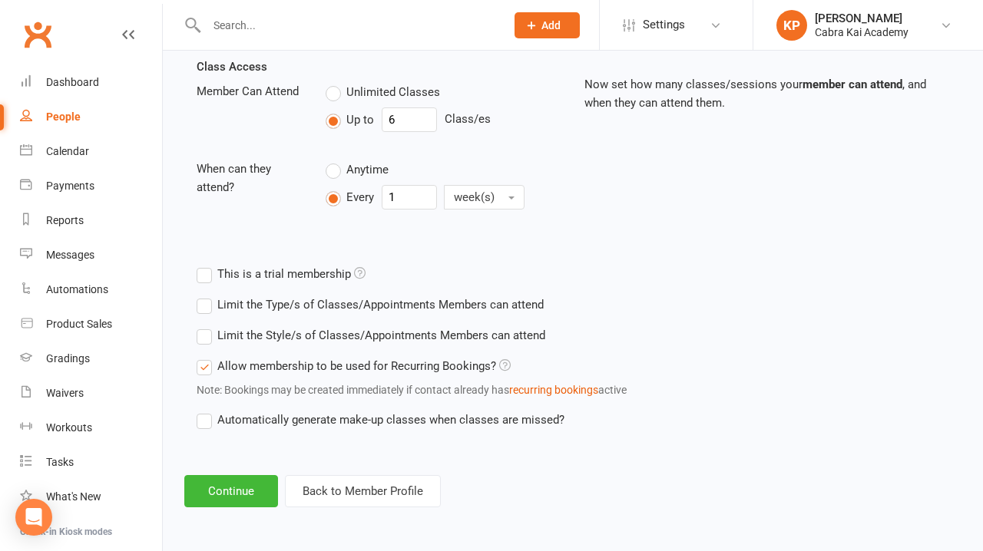
scroll to position [548, 0]
click at [239, 475] on button "Continue" at bounding box center [231, 491] width 94 height 32
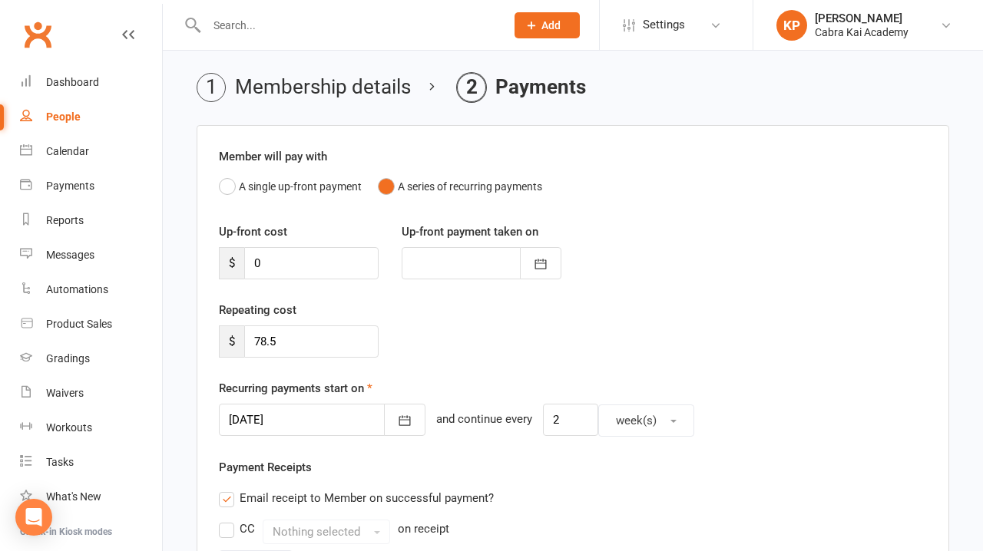
scroll to position [60, 0]
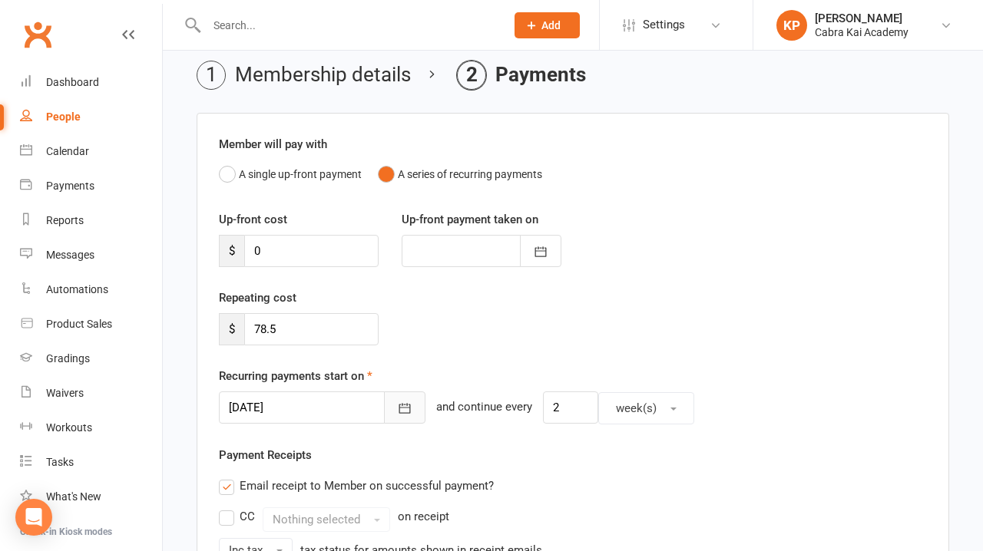
click at [398, 409] on icon "button" at bounding box center [404, 408] width 15 height 15
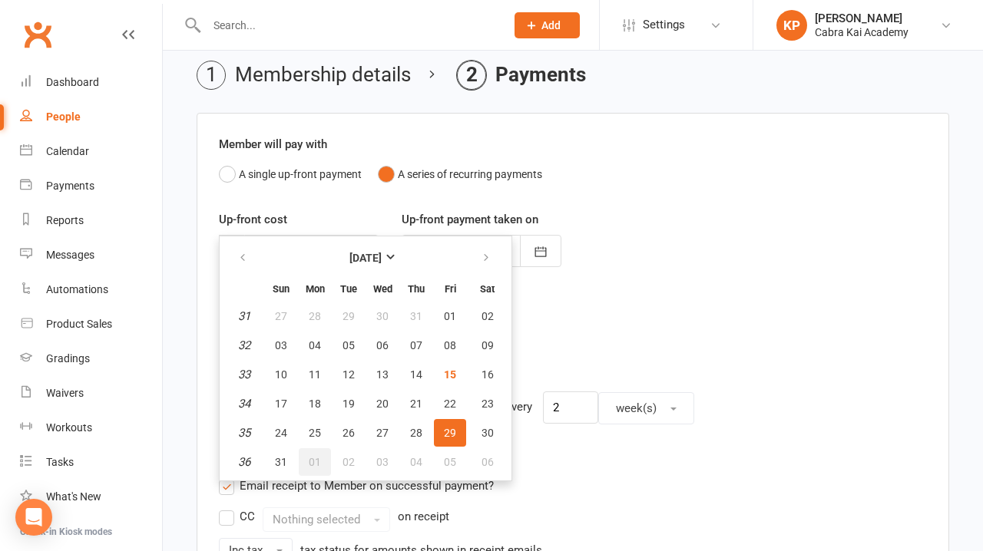
click at [313, 461] on span "01" at bounding box center [315, 462] width 12 height 12
type input "[DATE]"
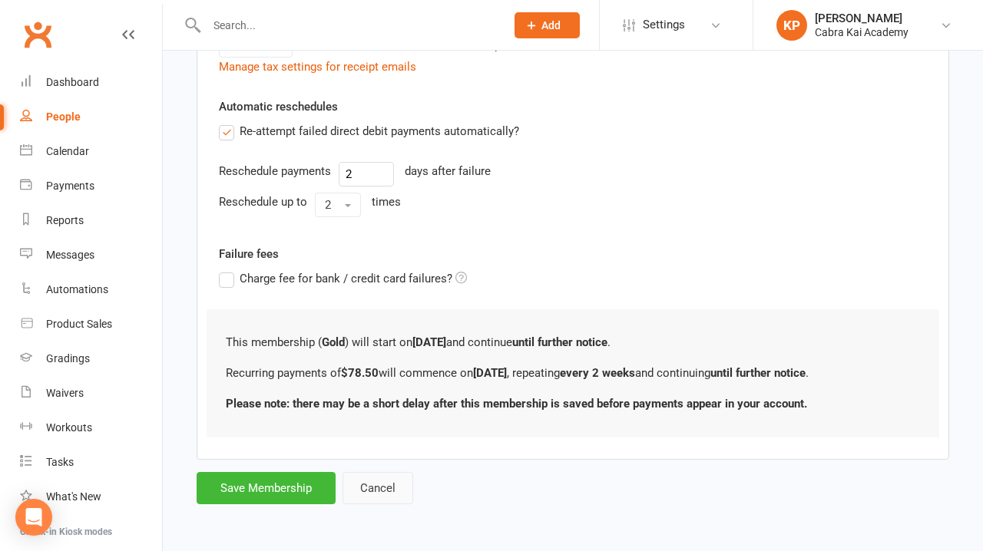
scroll to position [578, 0]
click at [284, 472] on button "Save Membership" at bounding box center [266, 488] width 139 height 32
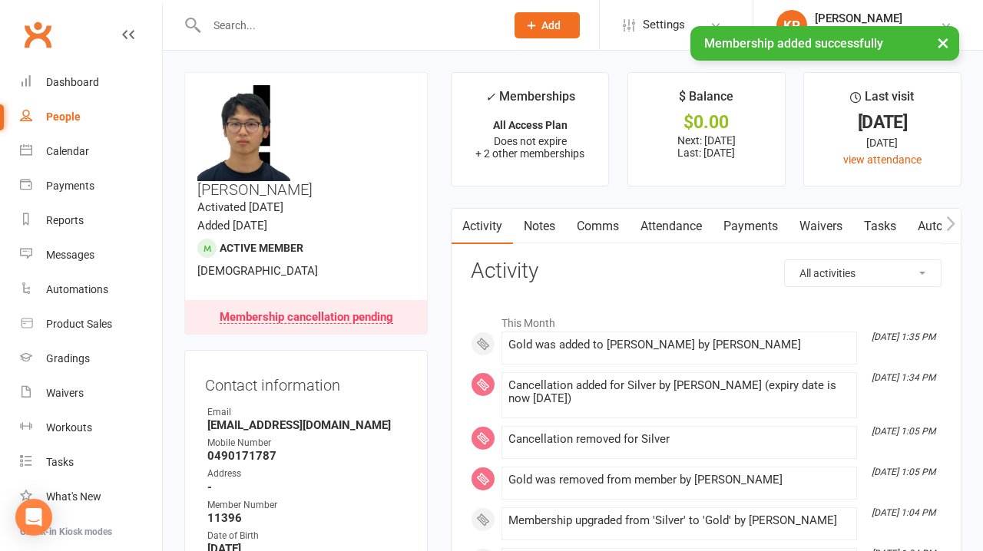
click at [757, 227] on link "Payments" at bounding box center [751, 226] width 76 height 35
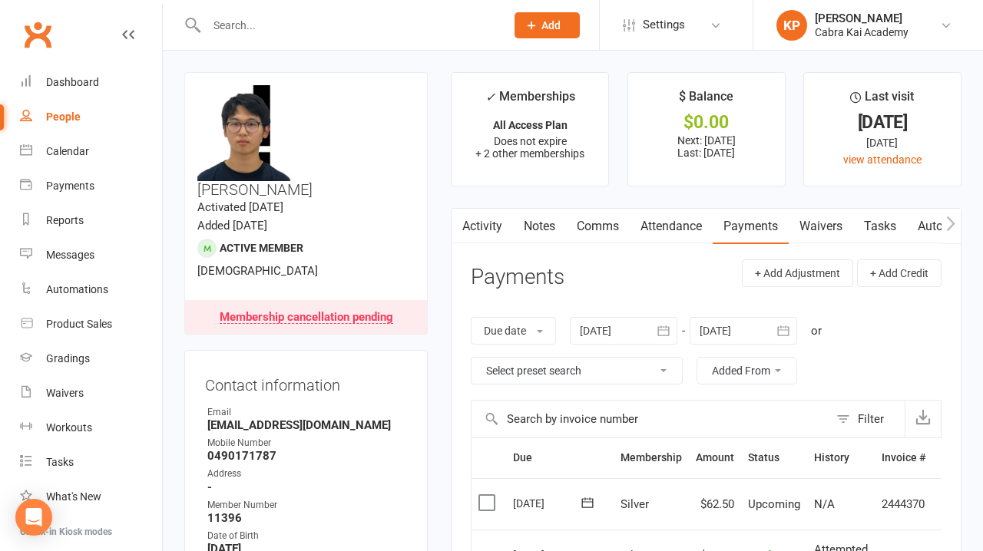
click at [612, 232] on link "Comms" at bounding box center [598, 226] width 64 height 35
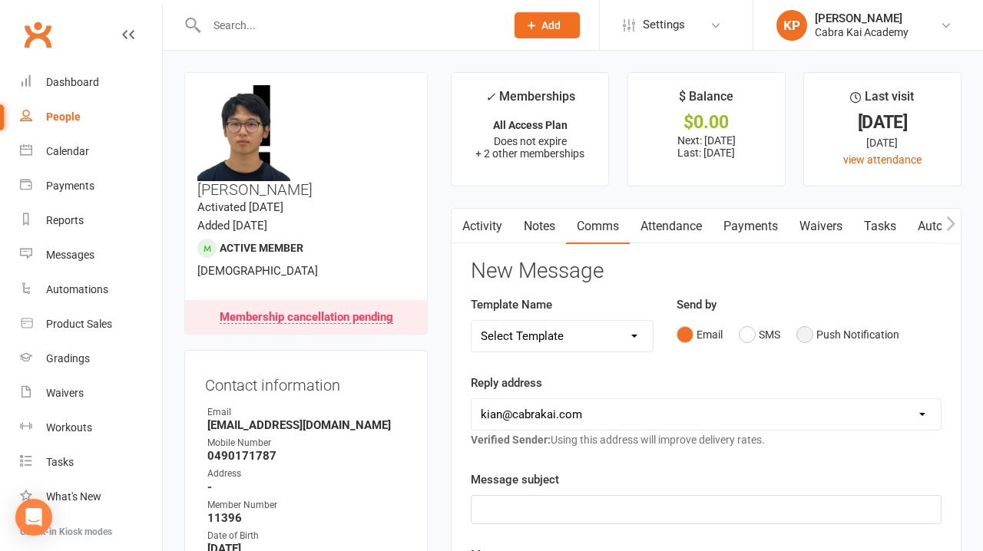
click at [809, 334] on button "Push Notification" at bounding box center [848, 334] width 103 height 29
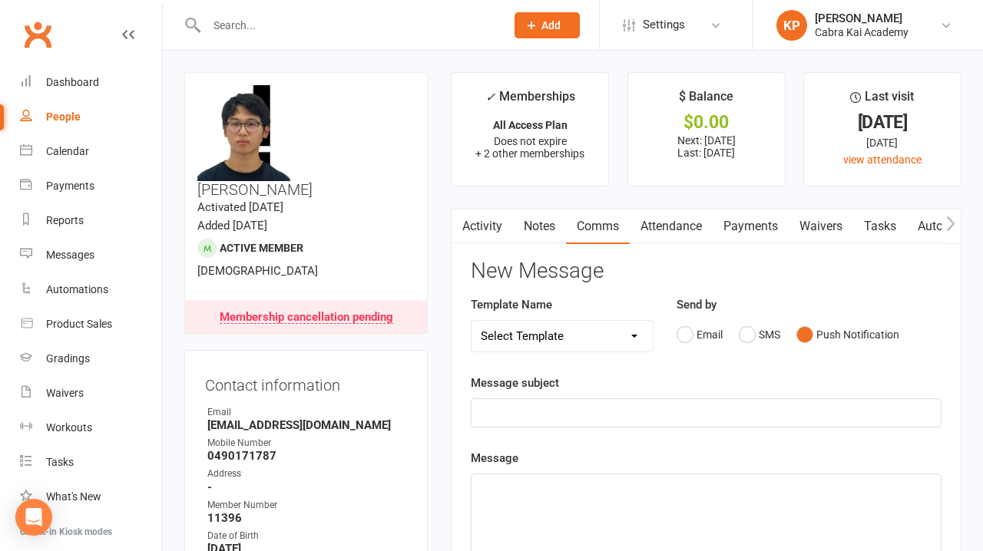
select select "21"
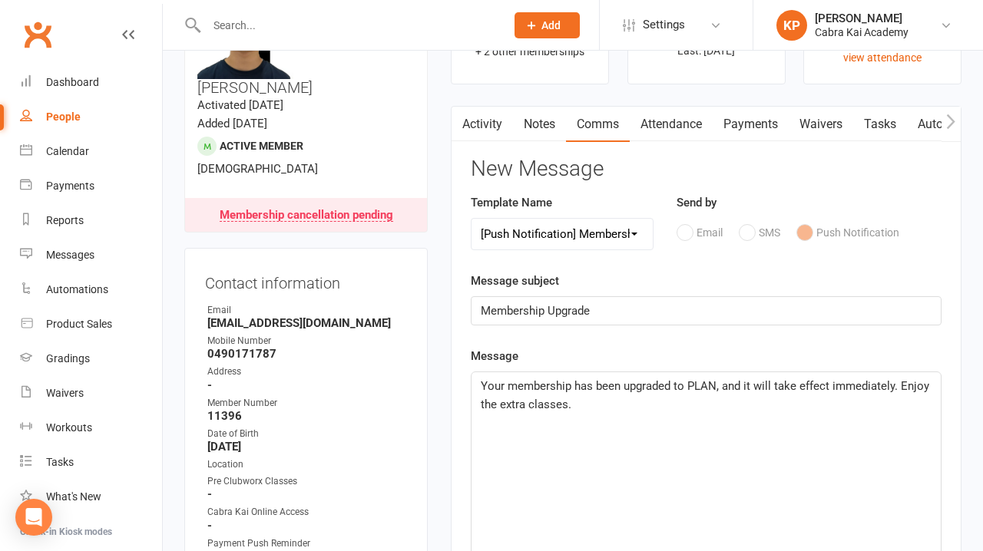
scroll to position [105, 0]
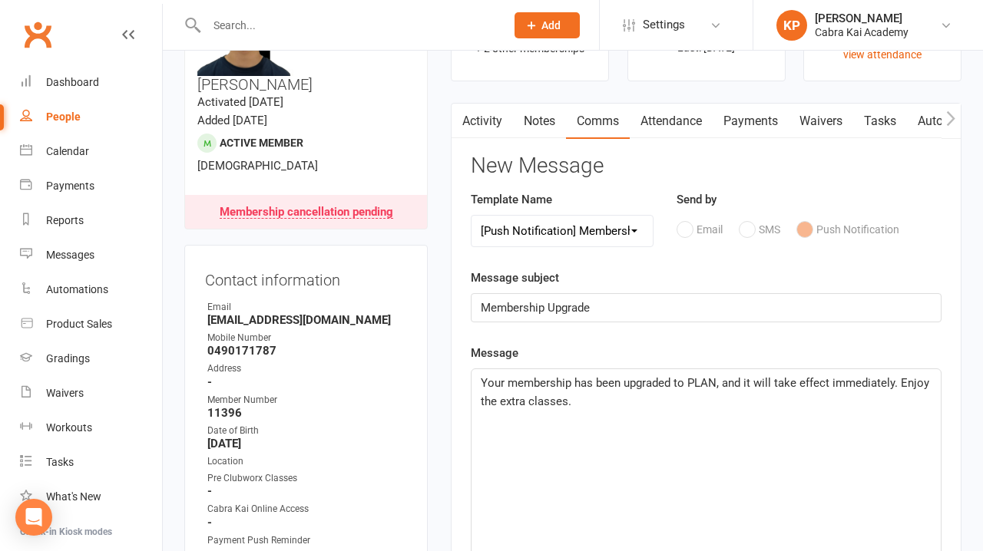
click at [601, 399] on p "Your membership has been upgraded to PLAN, and it will take effect immediately.…" at bounding box center [706, 392] width 451 height 37
click at [799, 382] on span "Membership upgrade to Gold (6 Classes) $78.50/fn confirmed, effective from your…" at bounding box center [704, 392] width 446 height 32
click at [901, 383] on span "Membership upgrade to Gold (6 Classes) confirmed, effective from your next paym…" at bounding box center [702, 383] width 442 height 14
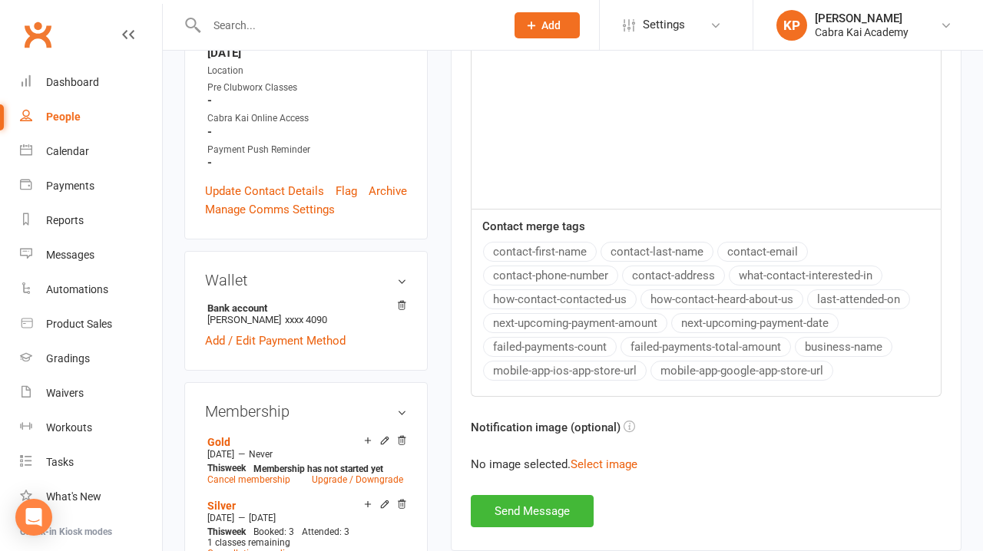
scroll to position [498, 0]
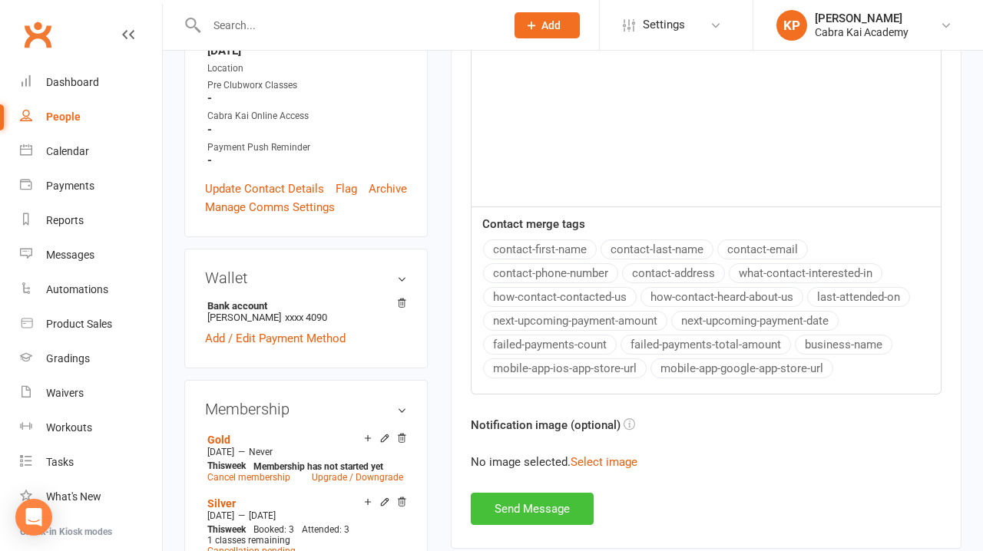
click at [543, 510] on button "Send Message" at bounding box center [532, 509] width 123 height 32
select select
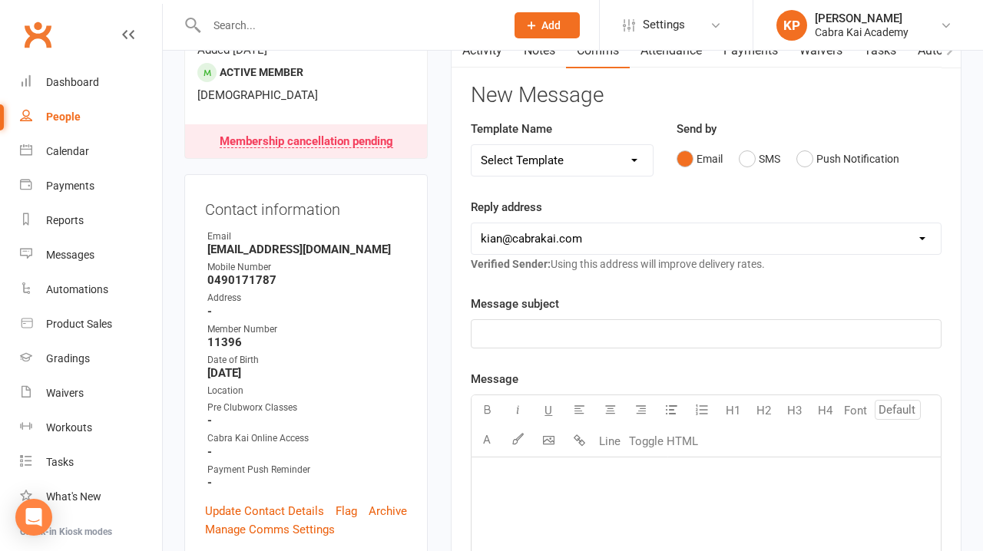
scroll to position [16, 0]
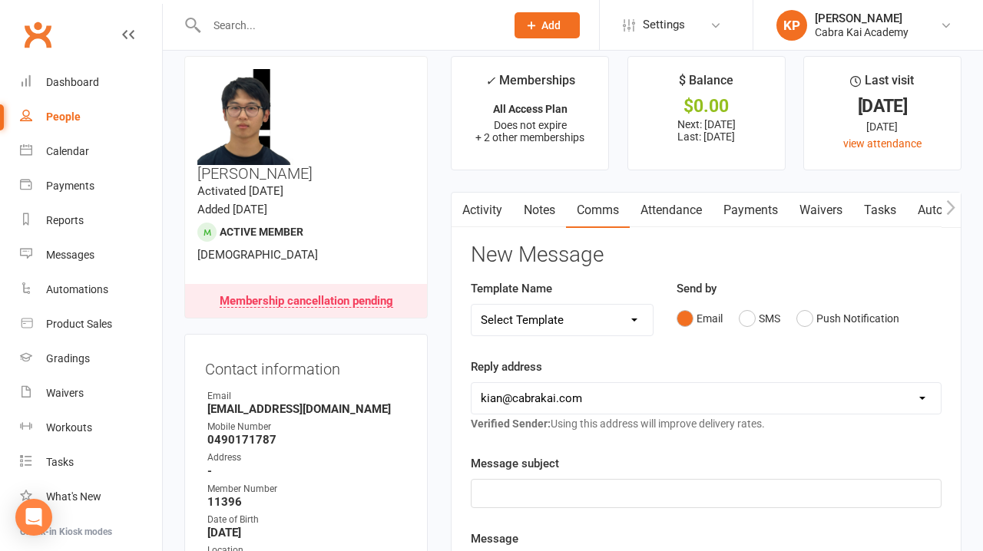
click at [758, 210] on link "Payments" at bounding box center [751, 210] width 76 height 35
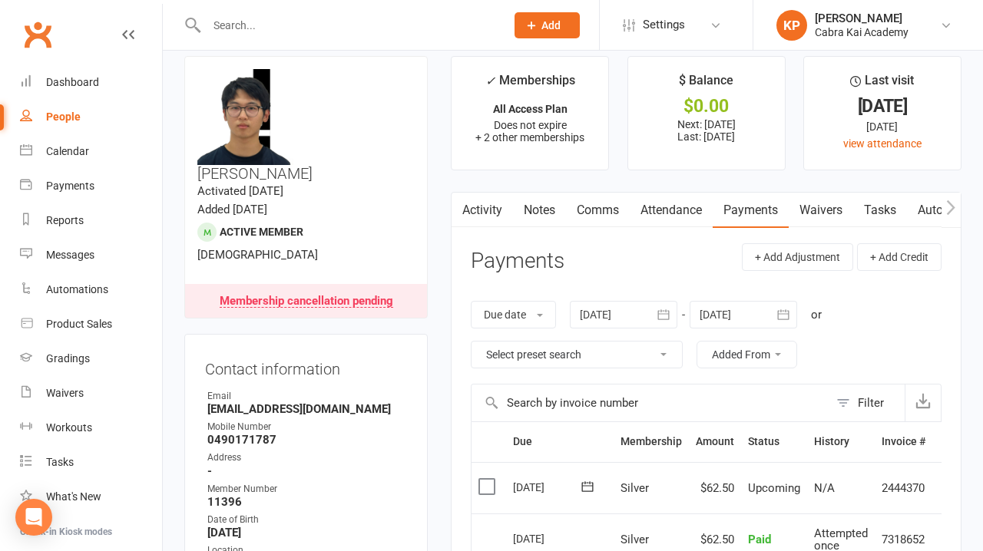
scroll to position [79, 0]
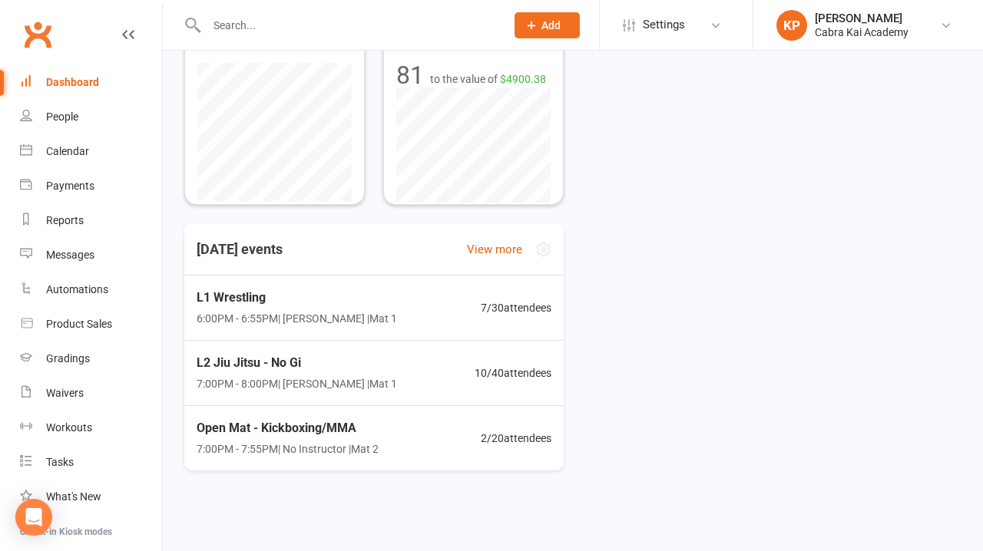
scroll to position [333, 0]
click at [387, 300] on div "L1 Wrestling 6:00PM - 6:55PM | [PERSON_NAME] | Mat 1 7 / 30 attendees" at bounding box center [373, 308] width 399 height 67
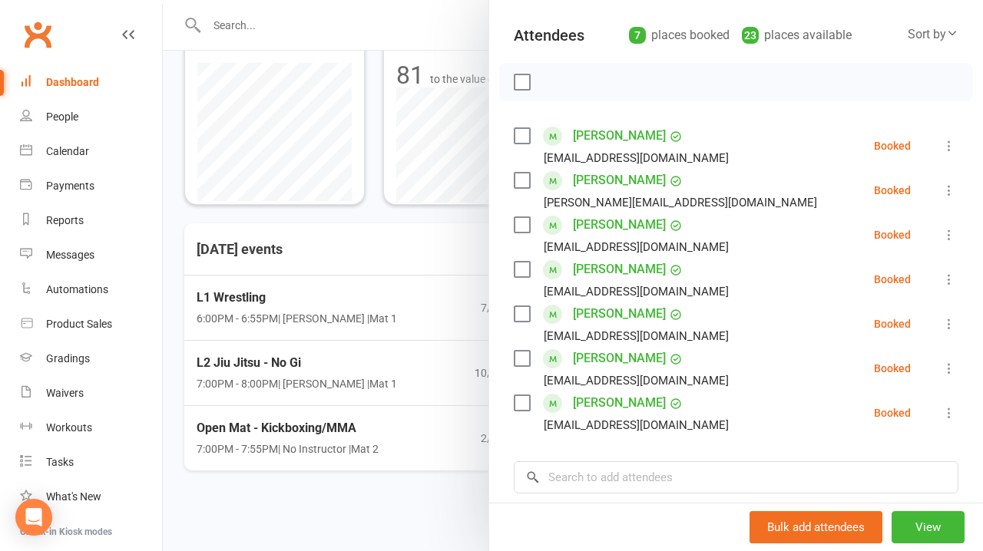
scroll to position [166, 0]
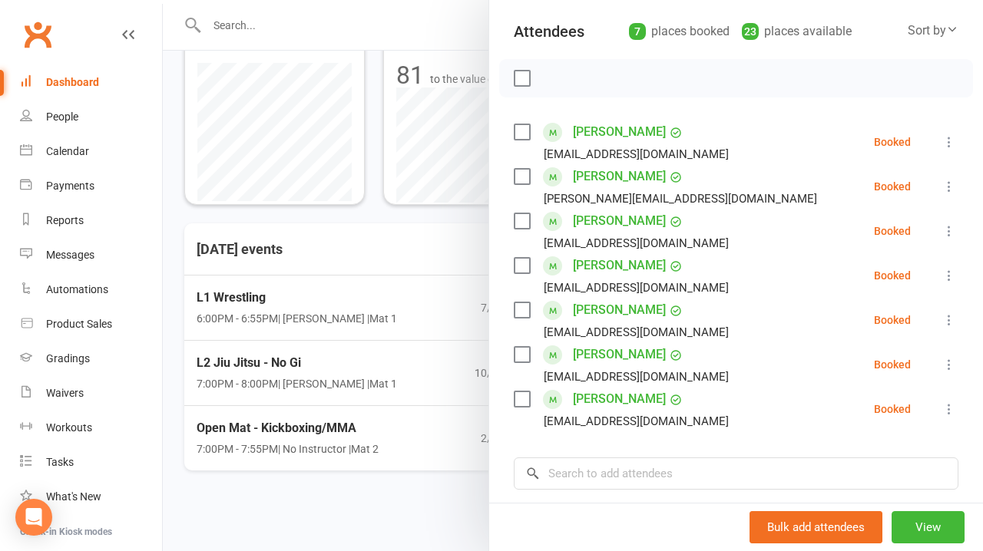
click at [439, 479] on div at bounding box center [573, 275] width 820 height 551
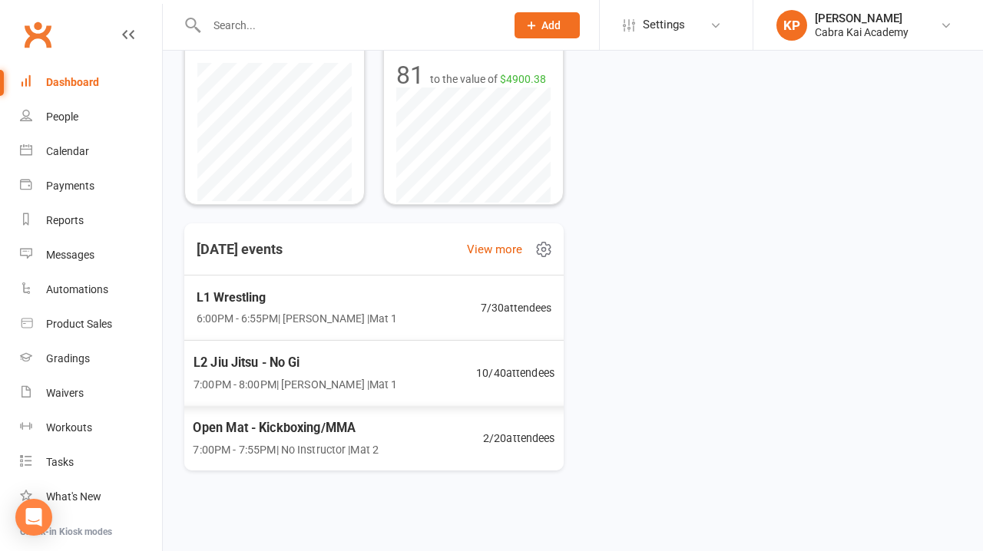
click at [396, 361] on div "L2 Jiu Jitsu - No Gi 7:00PM - 8:00PM | [PERSON_NAME] | Mat 1 10 / 40 attendees" at bounding box center [374, 373] width 399 height 66
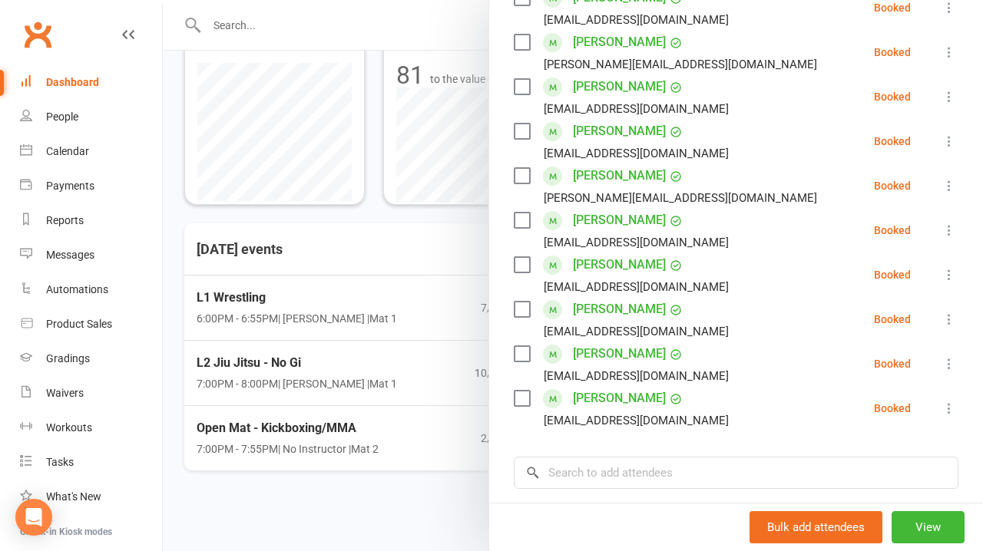
scroll to position [302, 0]
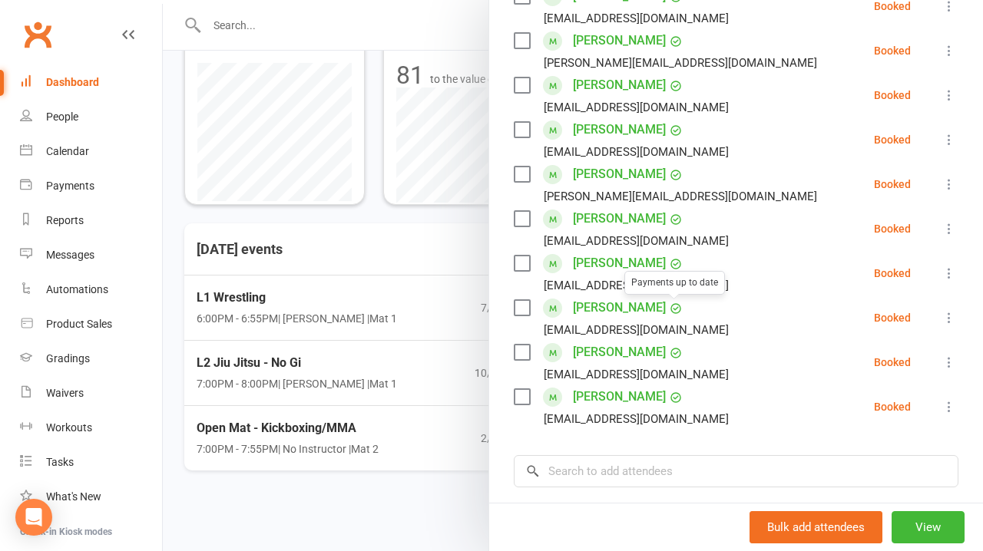
click at [383, 499] on div at bounding box center [573, 275] width 820 height 551
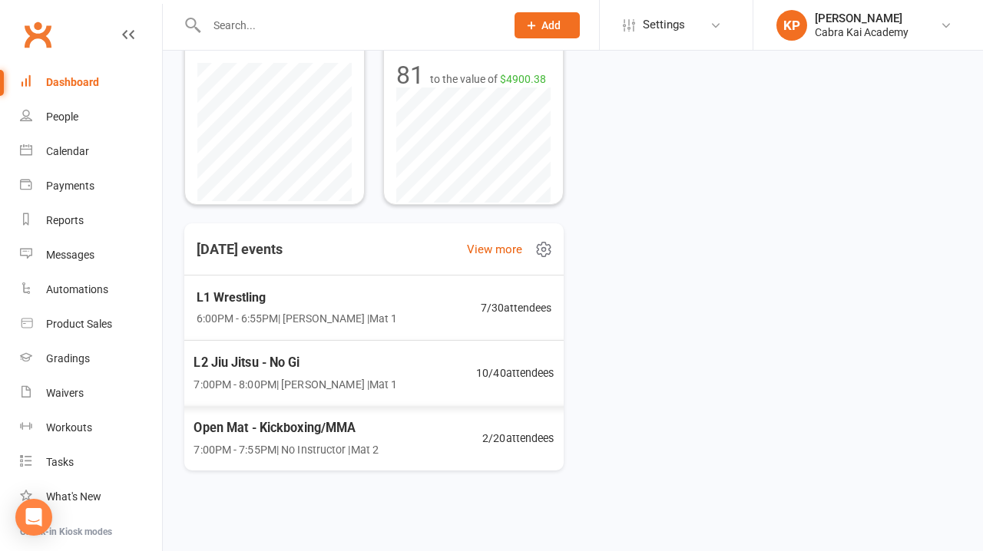
click at [389, 407] on div "Open Mat - Kickboxing/MMA 7:00PM - 7:55PM | No Instructor | Mat 2 2 / 20 attend…" at bounding box center [374, 438] width 398 height 65
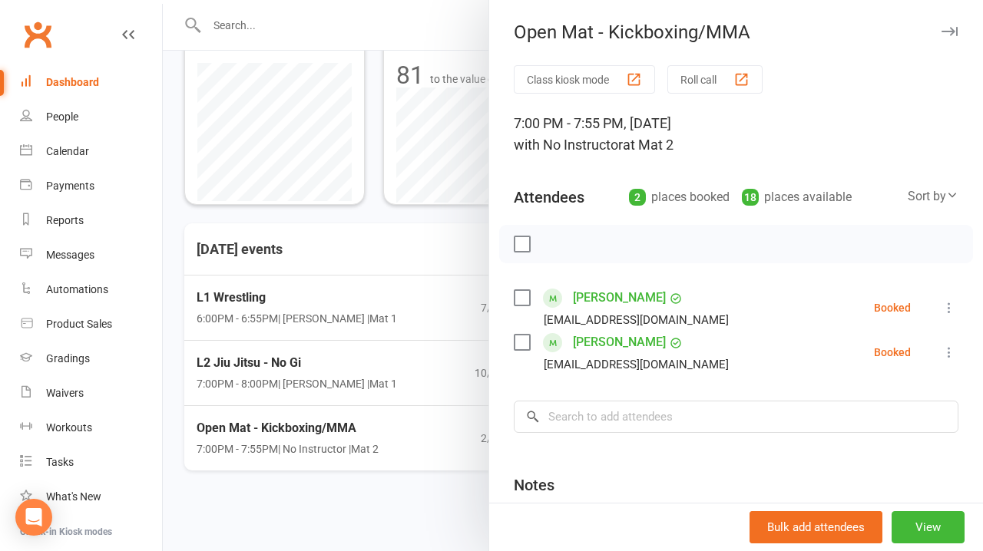
click at [399, 505] on div at bounding box center [573, 275] width 820 height 551
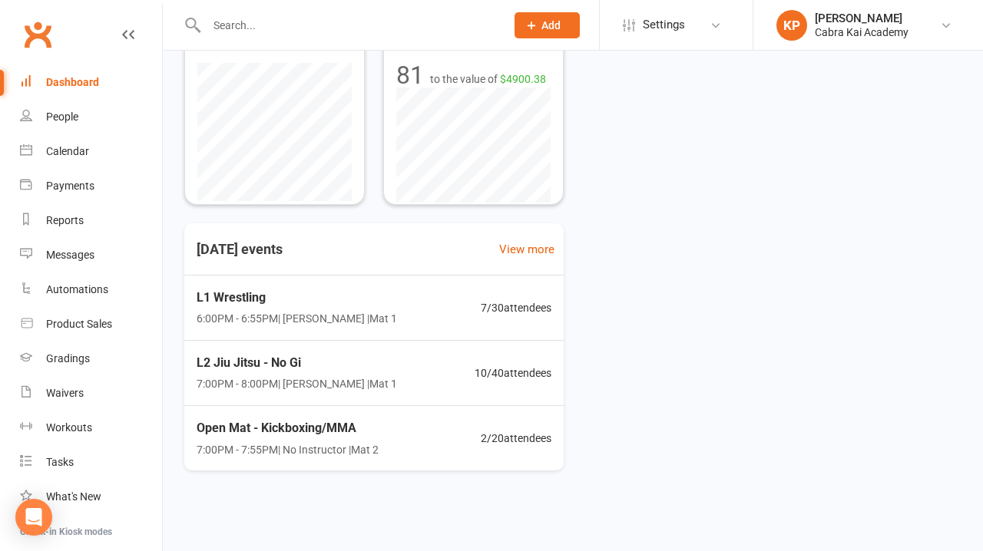
click at [635, 258] on div "Today's events View more L1 Wrestling 6:00PM - 6:55PM | Kian Pham | Mat 1 7 / 3…" at bounding box center [572, 347] width 777 height 247
